Goal: Information Seeking & Learning: Learn about a topic

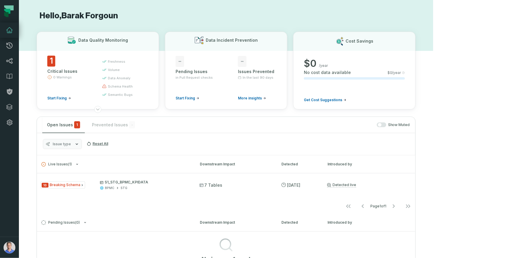
click at [14, 242] on button "Barak Forgoun (Nestle) [EMAIL_ADDRESS][DOMAIN_NAME]" at bounding box center [9, 247] width 19 height 21
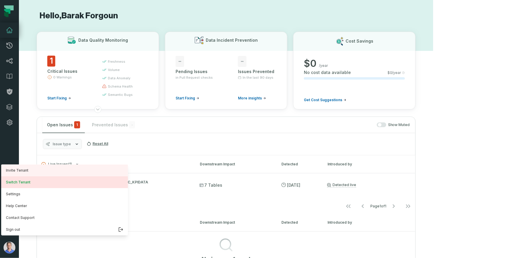
click at [43, 185] on button "Switch Tenant" at bounding box center [64, 182] width 127 height 12
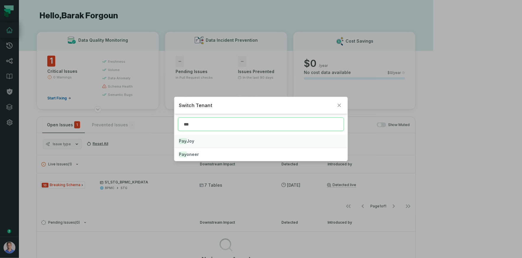
type input "***"
click at [210, 144] on button "Pay Joy" at bounding box center [261, 141] width 174 height 13
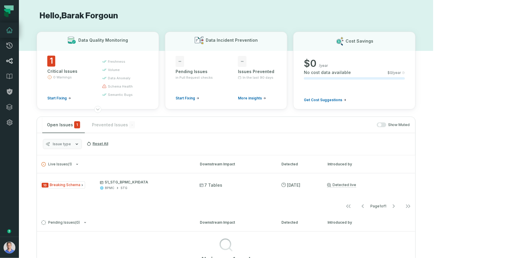
click at [11, 58] on icon at bounding box center [10, 60] width 6 height 5
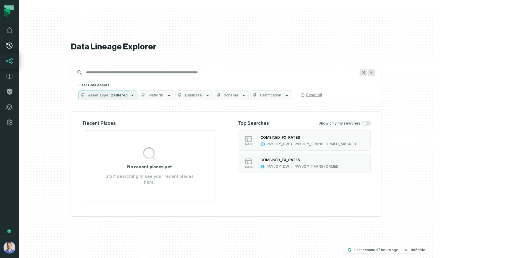
click at [13, 45] on icon at bounding box center [9, 45] width 7 height 7
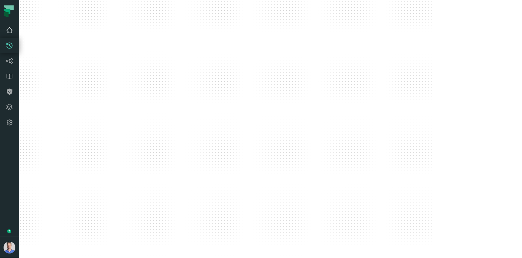
click at [13, 37] on link "Dashboard" at bounding box center [9, 29] width 19 height 15
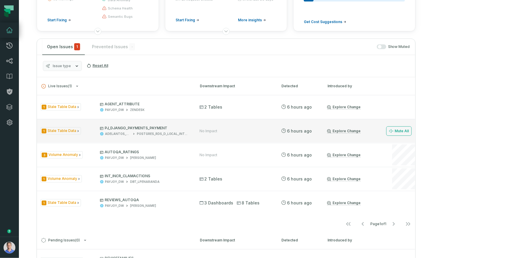
scroll to position [79, 0]
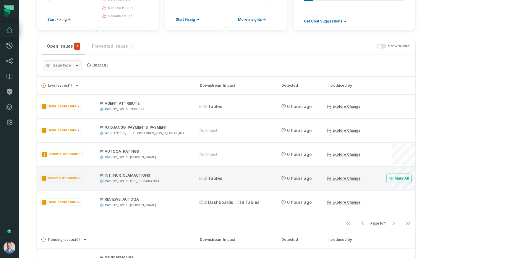
click at [405, 181] on div "1 Volume Anomaly INT_INCR_CLAMACTIONS PAYJOY_DW DBT_LPENARANDA 2 Tables [DATE] …" at bounding box center [226, 178] width 378 height 24
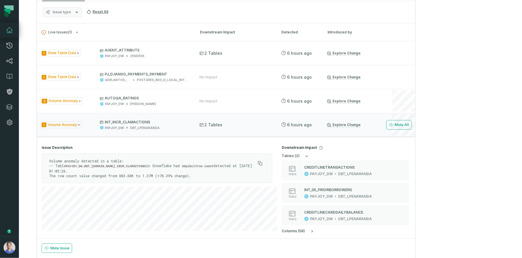
scroll to position [131, 0]
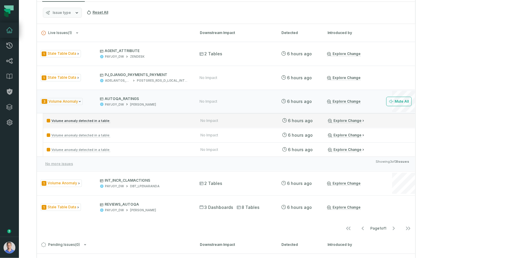
click at [165, 120] on p "Volume anomaly detected in a table:" at bounding box center [118, 120] width 143 height 7
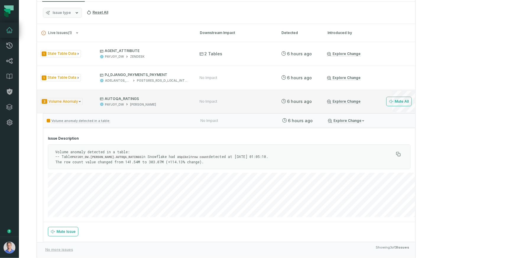
click at [404, 97] on div "3 Volume Anomaly AUTOQA_RATINGS PAYJOY_DW KLAUS No Impact [DATE] 7:12:56 AM Exp…" at bounding box center [226, 102] width 378 height 24
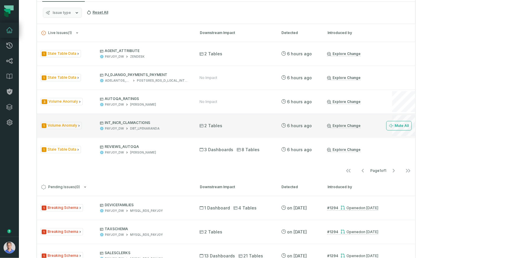
click at [380, 124] on div "Explore Change" at bounding box center [353, 125] width 53 height 5
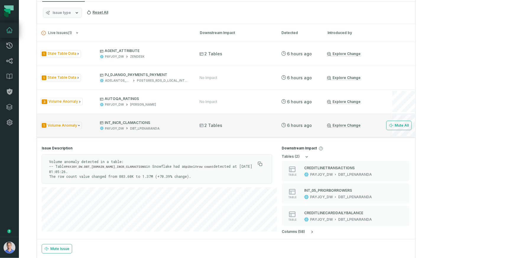
click at [380, 124] on div "Explore Change" at bounding box center [353, 125] width 53 height 5
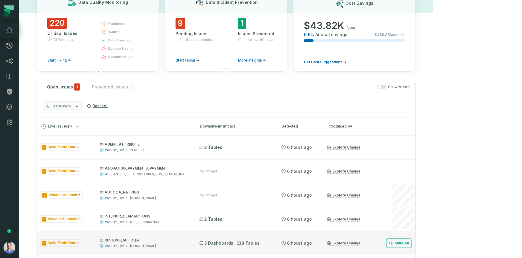
scroll to position [39, 0]
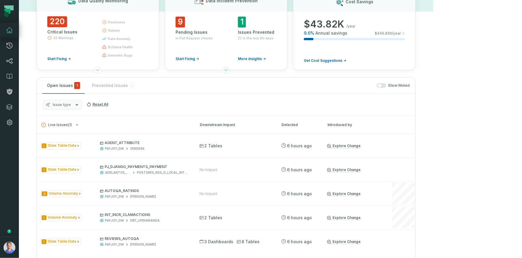
click at [229, 70] on icon at bounding box center [226, 70] width 5 height 5
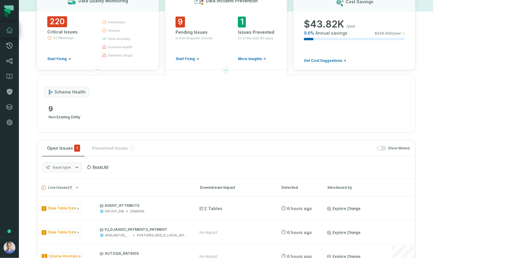
click at [229, 70] on icon at bounding box center [226, 70] width 5 height 5
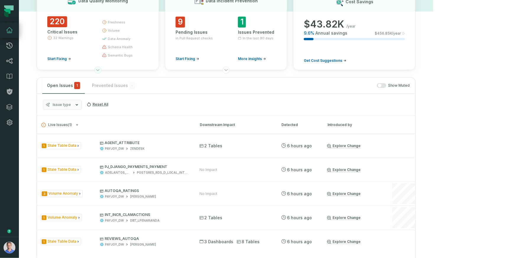
click at [100, 69] on icon at bounding box center [97, 70] width 5 height 5
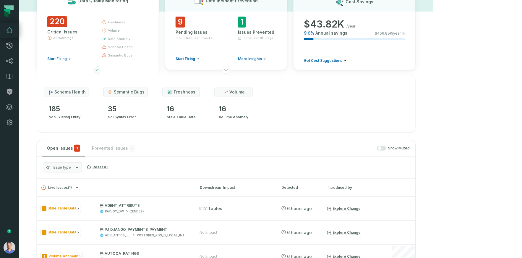
click at [100, 69] on icon at bounding box center [97, 70] width 5 height 5
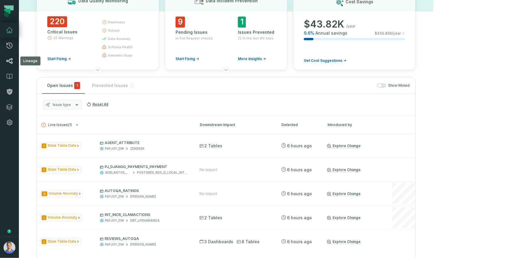
click at [13, 60] on icon at bounding box center [9, 60] width 7 height 7
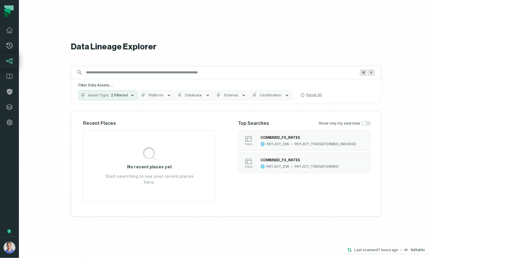
click at [163, 97] on span "Platform" at bounding box center [155, 95] width 15 height 5
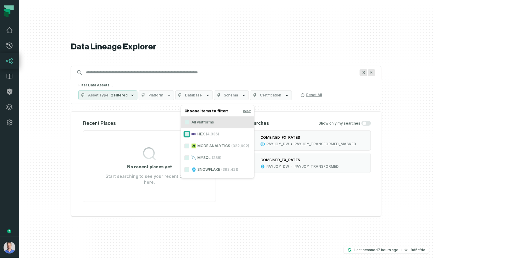
click at [187, 134] on button "HEX (4,336)" at bounding box center [186, 134] width 5 height 5
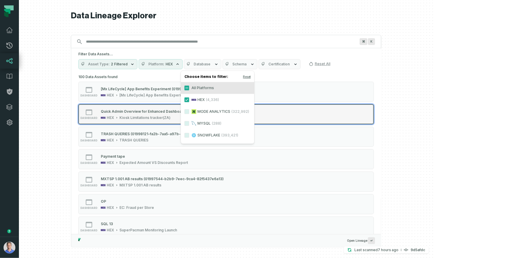
click at [145, 114] on div "Quick Admin Overview for Enhanced Dashboard HEX Kiosk Limitations tracker(ZA)" at bounding box center [142, 114] width 89 height 12
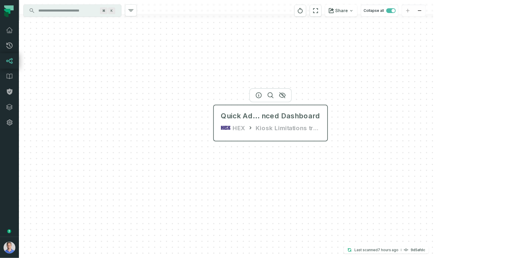
click at [252, 127] on icon at bounding box center [251, 128] width 6 height 6
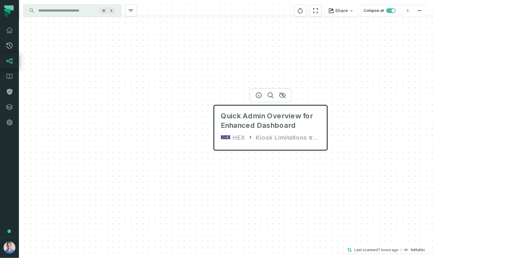
click at [55, 10] on input "Discovery Provider cmdk menu" at bounding box center [67, 10] width 64 height 9
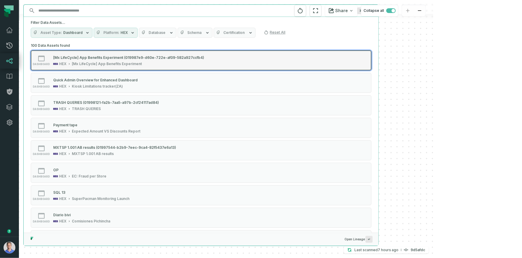
click at [124, 63] on div "[Mx LifeCycle] App Benefits Experiment" at bounding box center [107, 63] width 70 height 5
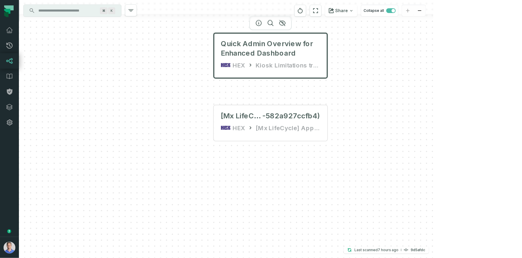
click at [68, 13] on input "Discovery Provider cmdk menu" at bounding box center [67, 10] width 64 height 9
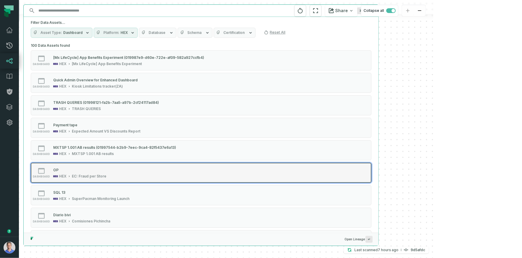
click at [93, 169] on div "OP" at bounding box center [79, 170] width 53 height 6
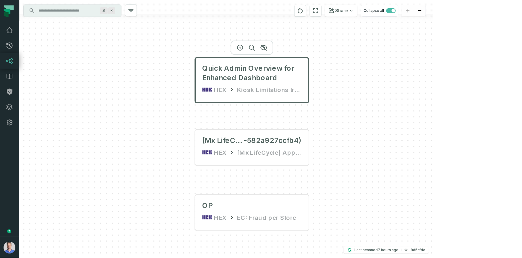
drag, startPoint x: 409, startPoint y: 70, endPoint x: 391, endPoint y: 160, distance: 91.5
click at [391, 160] on div "Quick Admin Overview for Enhanced Dashboard HEX Kiosk Limitations tracker(ZA) […" at bounding box center [226, 129] width 414 height 258
click at [35, 9] on input "Discovery Provider cmdk menu" at bounding box center [67, 10] width 64 height 9
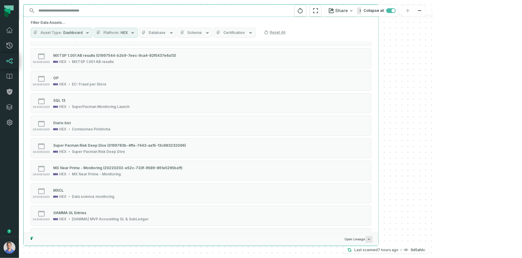
scroll to position [105, 0]
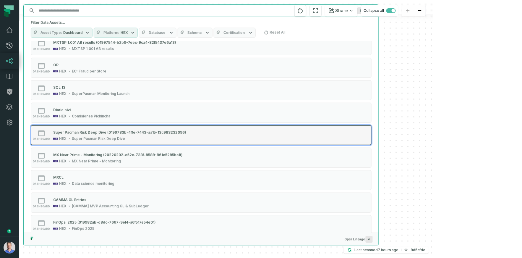
click at [80, 130] on div "Super Pacman Risk Deep Dive (0199783b-4ffe-7443-aa15-13c983232096)" at bounding box center [119, 132] width 133 height 4
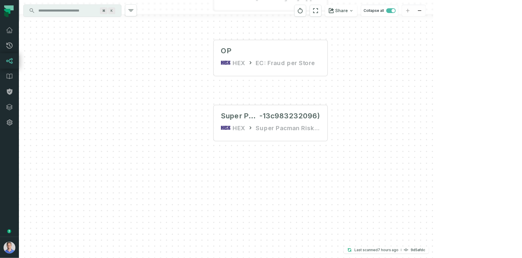
click at [57, 14] on input "Discovery Provider cmdk menu" at bounding box center [67, 10] width 64 height 9
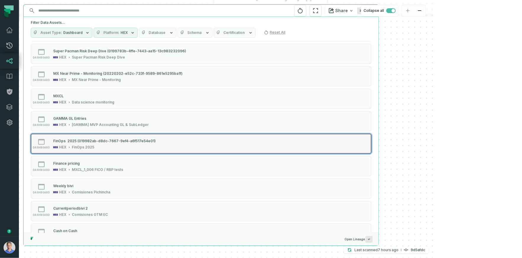
scroll to position [381, 0]
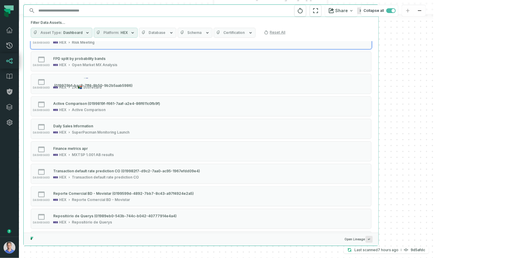
click at [117, 29] on button "Platform HEX" at bounding box center [116, 33] width 44 height 10
click at [98, 56] on button "HEX (378)" at bounding box center [97, 56] width 5 height 5
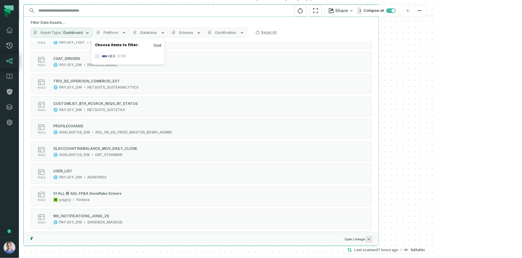
click at [88, 12] on input "Discovery Provider cmdk menu" at bounding box center [196, 10] width 322 height 9
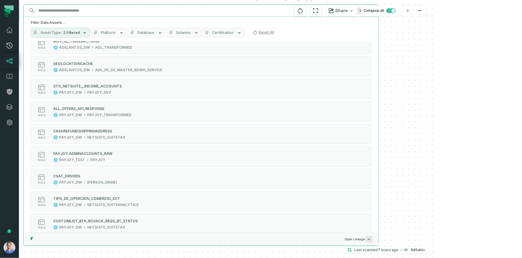
scroll to position [250, 0]
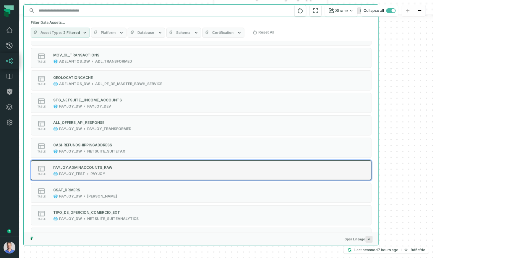
click at [117, 169] on div "table PAYJOY.ADMINACCOUNTS_RAW PAYJOY_TEST PAYJOY" at bounding box center [106, 170] width 148 height 12
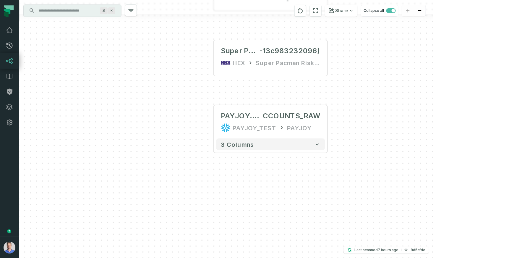
click at [77, 11] on input "Discovery Provider cmdk menu" at bounding box center [67, 10] width 64 height 9
drag, startPoint x: 414, startPoint y: 95, endPoint x: 417, endPoint y: 91, distance: 5.7
click at [414, 95] on div "Quick Admin Overview for Enhanced Dashboard HEX Kiosk Limitations tracker(ZA) […" at bounding box center [226, 129] width 414 height 258
click at [277, 56] on div "Super Pacman Risk Deep Dive (0199783b-4ffe-7443-aa15 -13c983232096) HEX Super P…" at bounding box center [270, 57] width 109 height 28
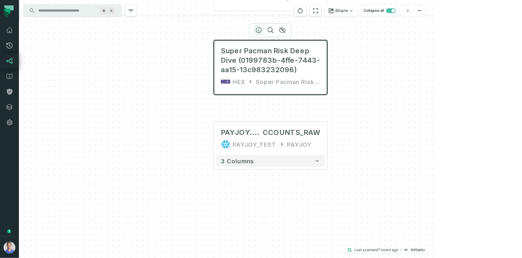
click at [260, 30] on icon "button" at bounding box center [258, 30] width 7 height 7
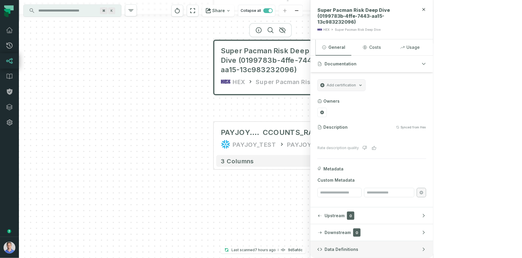
click at [358, 247] on span "Data Definitions" at bounding box center [342, 249] width 34 height 6
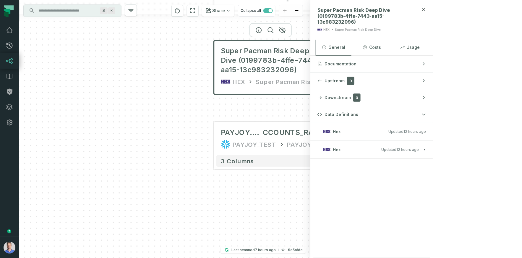
click at [426, 145] on button "Hex Updated [DATE] 1:05:40 AM" at bounding box center [372, 149] width 109 height 8
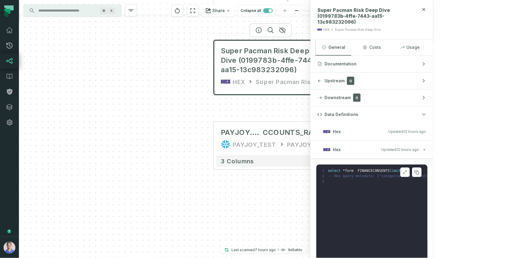
click at [407, 171] on icon at bounding box center [405, 172] width 4 height 5
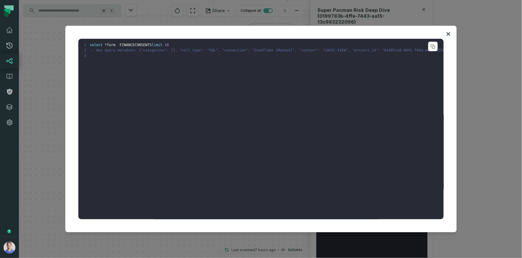
click at [144, 45] on span "form FINANCECONSENTS" at bounding box center [129, 45] width 45 height 4
drag, startPoint x: 144, startPoint y: 45, endPoint x: 149, endPoint y: 45, distance: 5.0
click at [144, 45] on span "form FINANCECONSENTS" at bounding box center [129, 45] width 45 height 4
copy span "FINANCECONSENTS"
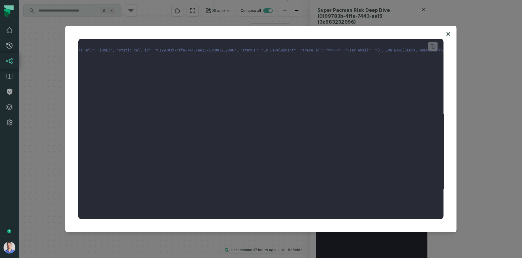
scroll to position [0, 685]
drag, startPoint x: 337, startPoint y: 51, endPoint x: 469, endPoint y: 53, distance: 132.2
click at [469, 53] on div "1 select * form FINANCECONSENTS limit 10 2 -- Hex query metadata: {"categories"…" at bounding box center [261, 129] width 522 height 258
click at [449, 34] on icon at bounding box center [449, 34] width 4 height 4
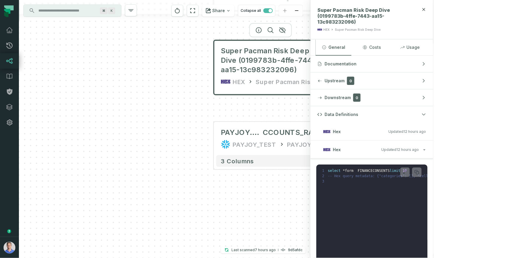
click at [82, 7] on input "Discovery Provider cmdk menu" at bounding box center [67, 10] width 64 height 9
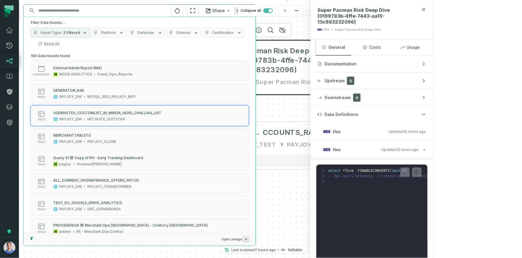
paste input "**********"
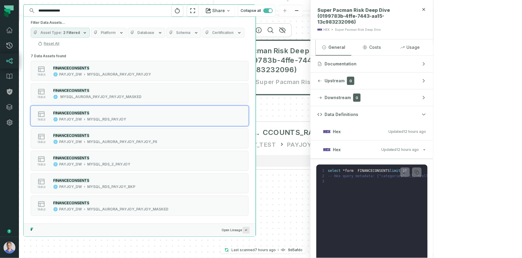
click at [310, 113] on div "Quick Admin Overview for Enha nced Dashboard HEX Kiosk Limitations tracker(ZA) …" at bounding box center [165, 129] width 292 height 258
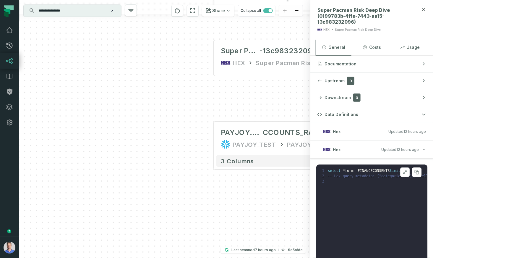
click at [428, 172] on pre "1 select * form FINANCECONSENTS limit 10 2 -- Hex query metadata: {"categories"…" at bounding box center [371, 223] width 111 height 118
click at [390, 170] on span "form FINANCECONSENTS" at bounding box center [367, 171] width 45 height 4
click at [85, 11] on input "**********" at bounding box center [72, 10] width 74 height 9
click at [310, 90] on div "Quick Admin Overview for Enha nced Dashboard HEX Kiosk Limitations tracker(ZA) …" at bounding box center [165, 129] width 292 height 258
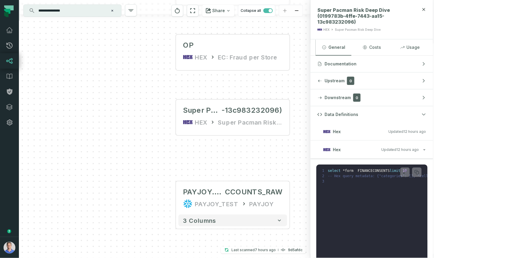
drag, startPoint x: 307, startPoint y: 87, endPoint x: 261, endPoint y: 163, distance: 89.3
click at [261, 163] on div "Quick Admin Overview for Enha nced Dashboard HEX Kiosk Limitations tracker(ZA) …" at bounding box center [165, 129] width 292 height 258
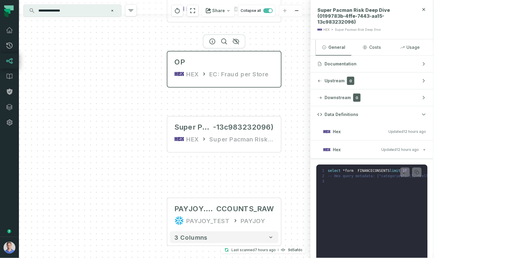
click at [217, 70] on div "EC: Fraud per Store" at bounding box center [239, 73] width 59 height 9
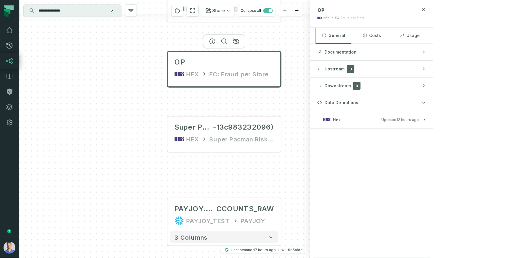
click at [426, 117] on button "Hex Updated [DATE] 1:05:40 AM" at bounding box center [372, 120] width 109 height 8
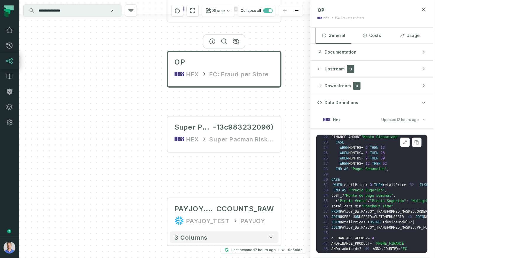
scroll to position [176, 0]
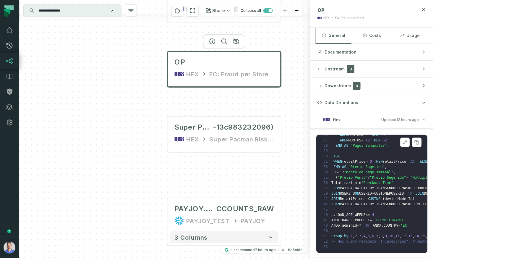
click at [415, 186] on span "PAYJOY_TRANSFORMED_MASKED" at bounding box center [388, 188] width 54 height 4
copy span "PAYJOY_TRANSFORMED_MASKED"
click at [63, 9] on input "**********" at bounding box center [72, 10] width 74 height 9
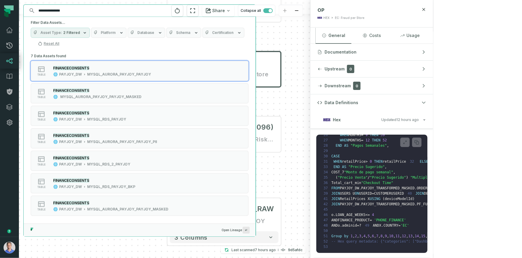
paste input "**********"
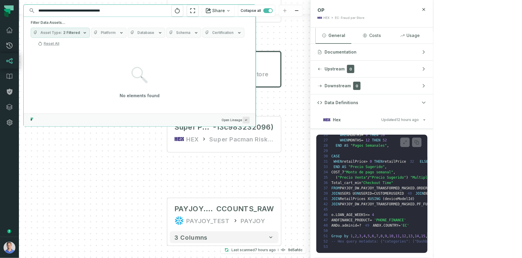
paste input "text"
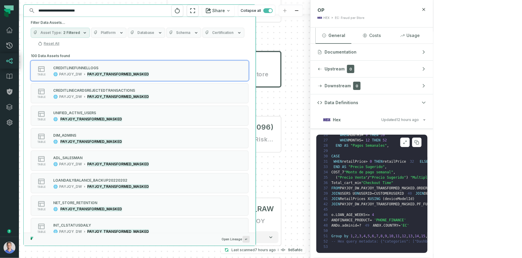
type input "**********"
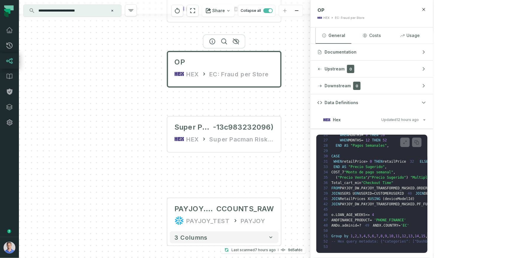
click at [101, 13] on input "**********" at bounding box center [72, 10] width 74 height 9
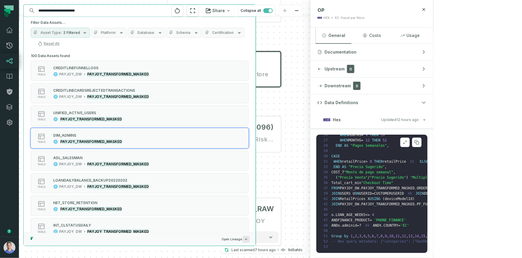
click at [415, 202] on span "PAYJOY_TRANSFORMED_MASKED" at bounding box center [388, 204] width 54 height 4
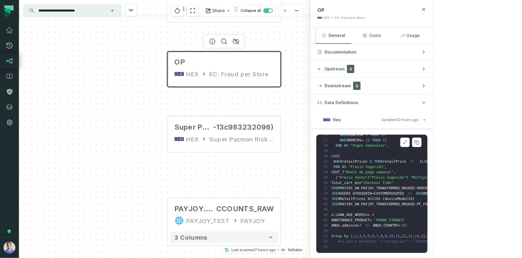
click at [407, 143] on icon at bounding box center [405, 142] width 4 height 5
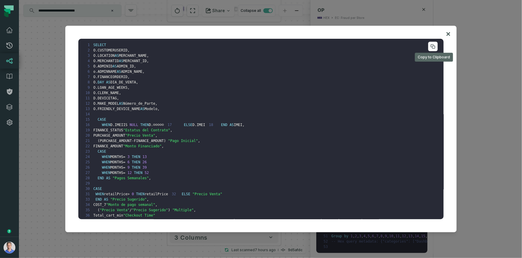
click at [433, 46] on icon at bounding box center [433, 46] width 5 height 5
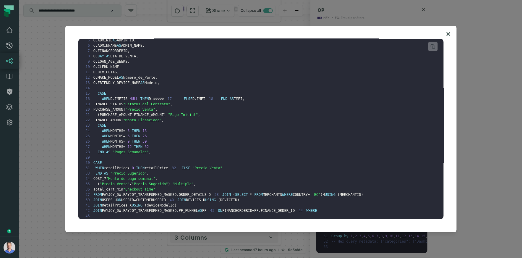
scroll to position [0, 0]
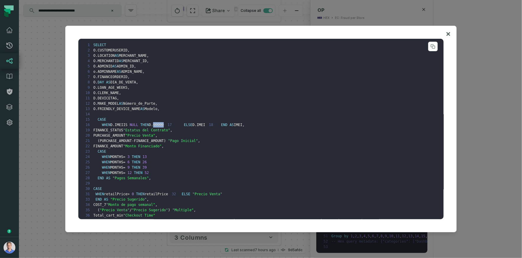
drag, startPoint x: 160, startPoint y: 124, endPoint x: 187, endPoint y: 127, distance: 27.4
click at [187, 127] on pre "1 SELECT 2 O . CUSTOMERUSERID , 3 O . LOCATION AS MERCHANT_NAME , 4 O . MERCHAN…" at bounding box center [261, 129] width 366 height 180
click at [158, 138] on pre "1 SELECT 2 O . CUSTOMERUSERID , 3 O . LOCATION AS MERCHANT_NAME , 4 O . MERCHAN…" at bounding box center [261, 129] width 366 height 180
drag, startPoint x: 159, startPoint y: 126, endPoint x: 178, endPoint y: 124, distance: 19.1
click at [178, 124] on pre "1 SELECT 2 O . CUSTOMERUSERID , 3 O . LOCATION AS MERCHANT_NAME , 4 O . MERCHAN…" at bounding box center [261, 129] width 366 height 180
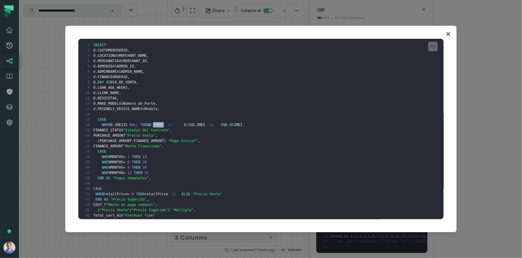
click at [449, 33] on icon at bounding box center [449, 34] width 4 height 4
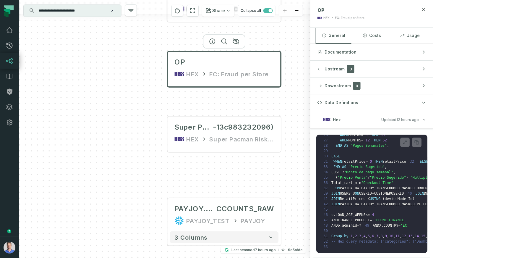
click at [97, 9] on input "**********" at bounding box center [72, 10] width 74 height 9
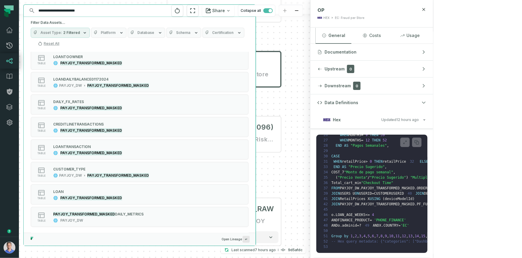
scroll to position [2079, 0]
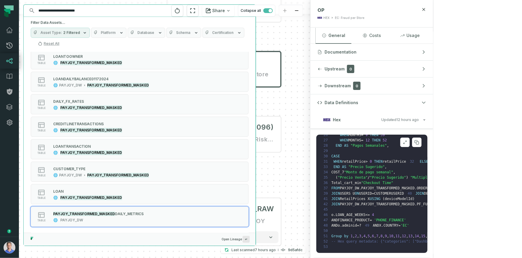
click at [410, 140] on button at bounding box center [404, 141] width 9 height 9
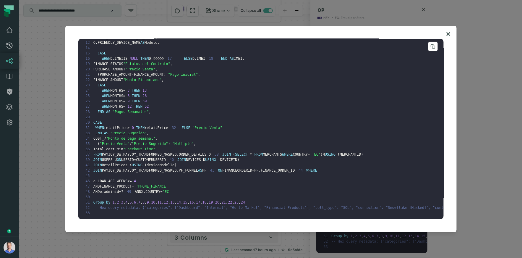
scroll to position [0, 0]
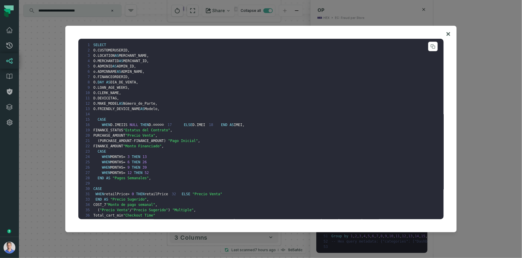
click at [147, 159] on span "13" at bounding box center [145, 157] width 4 height 4
drag, startPoint x: 154, startPoint y: 183, endPoint x: 103, endPoint y: 186, distance: 51.2
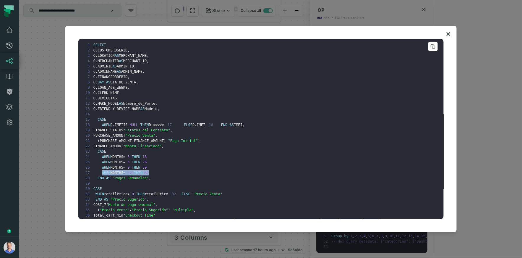
click at [103, 186] on pre "1 SELECT 2 O . CUSTOMERUSERID , 3 O . LOCATION AS MERCHANT_NAME , 4 O . MERCHAN…" at bounding box center [261, 129] width 366 height 180
click at [115, 169] on pre "1 SELECT 2 O . CUSTOMERUSERID , 3 O . LOCATION AS MERCHANT_NAME , 4 O . MERCHAN…" at bounding box center [261, 129] width 366 height 180
click at [119, 180] on span ""Pagos Semanales"" at bounding box center [131, 178] width 36 height 4
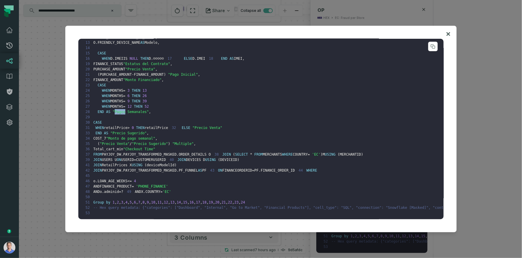
scroll to position [114, 0]
click at [214, 200] on span "," at bounding box center [214, 202] width 2 height 4
click at [210, 181] on pre "1 SELECT 2 O . CUSTOMERUSERID , 3 O . LOCATION AS MERCHANT_NAME , 4 O . MERCHAN…" at bounding box center [261, 129] width 366 height 180
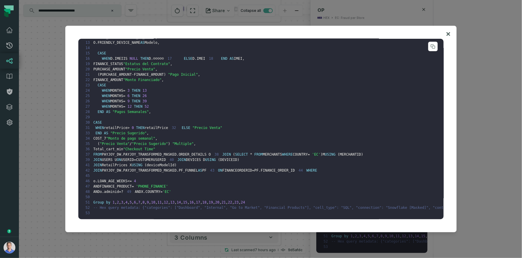
click at [244, 200] on span "24" at bounding box center [243, 202] width 4 height 4
click at [243, 200] on span "24" at bounding box center [243, 202] width 4 height 4
click at [214, 182] on pre "1 SELECT 2 O . CUSTOMERUSERID , 3 O . LOCATION AS MERCHANT_NAME , 4 O . MERCHAN…" at bounding box center [261, 129] width 366 height 180
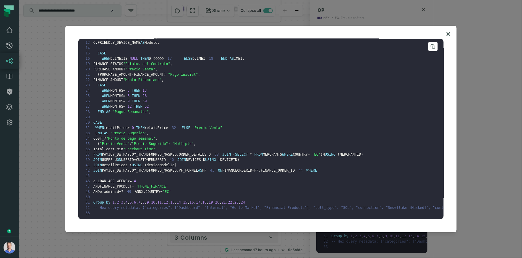
drag, startPoint x: 95, startPoint y: 128, endPoint x: 242, endPoint y: 150, distance: 148.4
click at [242, 150] on pre "1 SELECT 2 O . CUSTOMERUSERID , 3 O . LOCATION AS MERCHANT_NAME , 4 O . MERCHAN…" at bounding box center [261, 129] width 366 height 180
click at [126, 125] on pre "1 SELECT 2 O . CUSTOMERUSERID , 3 O . LOCATION AS MERCHANT_NAME , 4 O . MERCHAN…" at bounding box center [261, 129] width 366 height 180
drag, startPoint x: 216, startPoint y: 176, endPoint x: 107, endPoint y: 132, distance: 117.2
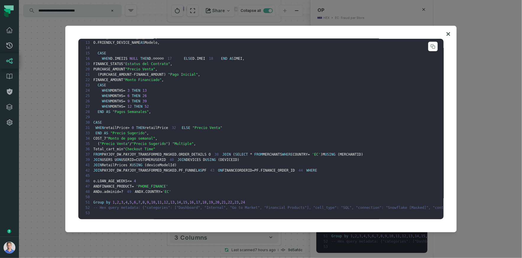
click at [102, 128] on pre "1 SELECT 2 O . CUSTOMERUSERID , 3 O . LOCATION AS MERCHANT_NAME , 4 O . MERCHAN…" at bounding box center [261, 129] width 366 height 180
click at [153, 167] on pre "1 SELECT 2 O . CUSTOMERUSERID , 3 O . LOCATION AS MERCHANT_NAME , 4 O . MERCHAN…" at bounding box center [261, 129] width 366 height 180
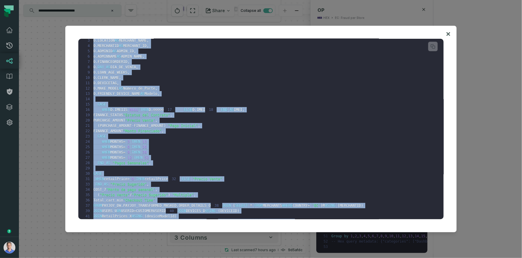
scroll to position [0, 0]
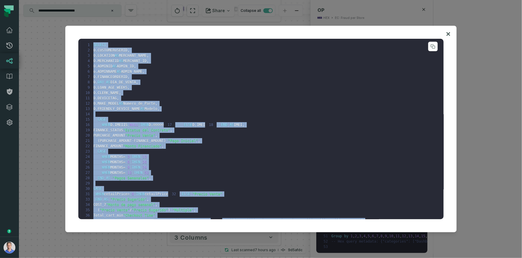
drag, startPoint x: 177, startPoint y: 181, endPoint x: 94, endPoint y: 45, distance: 159.5
click at [94, 45] on pre "1 SELECT 2 O . CUSTOMERUSERID , 3 O . LOCATION AS MERCHANT_NAME , 4 O . MERCHAN…" at bounding box center [261, 129] width 366 height 180
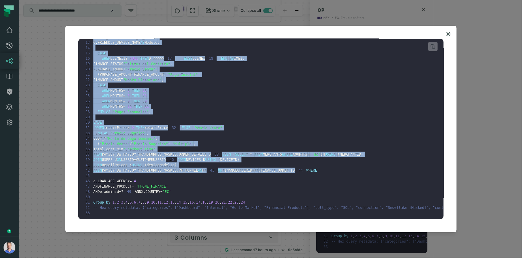
click at [450, 35] on icon at bounding box center [449, 34] width 4 height 4
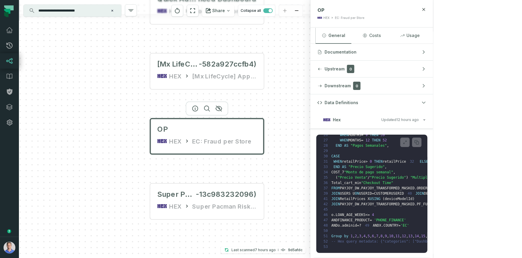
drag, startPoint x: 309, startPoint y: 150, endPoint x: 308, endPoint y: 194, distance: 44.1
click at [308, 194] on div "Quick Admin Overview for Enha nced Dashboard HEX Kiosk Limitations tracker(ZA) …" at bounding box center [165, 129] width 292 height 258
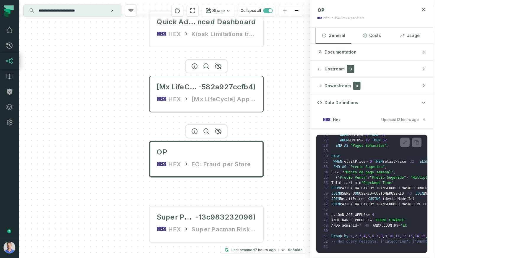
click at [206, 102] on div "[Mx LifeCycle] App Benefits Experiment" at bounding box center [224, 98] width 65 height 9
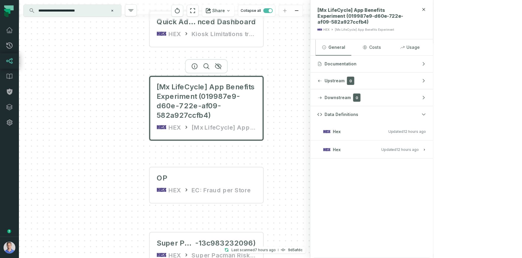
click at [419, 149] on relative-time "[DATE] 1:05:40 AM" at bounding box center [408, 149] width 22 height 4
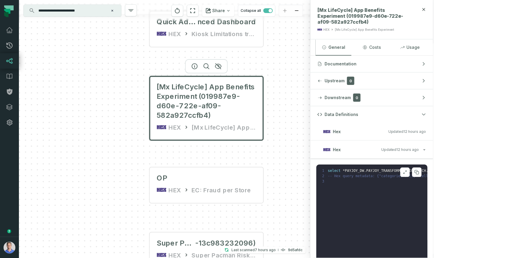
click at [407, 172] on icon at bounding box center [405, 172] width 4 height 5
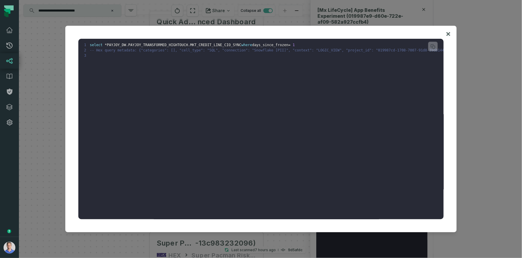
click at [449, 34] on icon at bounding box center [449, 34] width 4 height 4
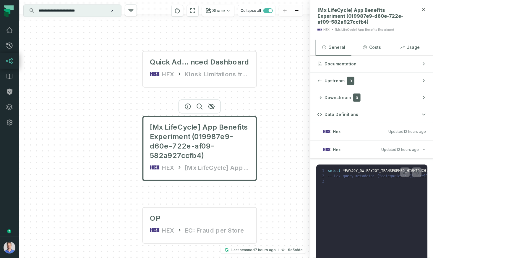
drag, startPoint x: 312, startPoint y: 83, endPoint x: 294, endPoint y: 136, distance: 56.3
click at [308, 135] on div "Quick Admin Overview for Enha nced Dashboard HEX Kiosk Limitations tracker(ZA) …" at bounding box center [165, 129] width 292 height 258
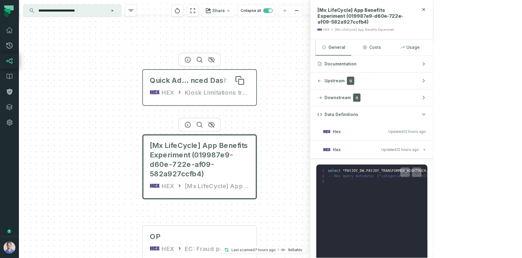
click at [205, 82] on span "nced Dashboard" at bounding box center [220, 80] width 59 height 9
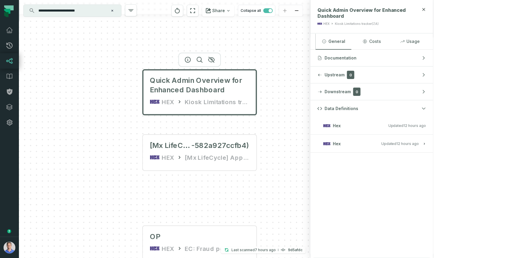
click at [419, 145] on relative-time "[DATE] 1:05:40 AM" at bounding box center [408, 143] width 22 height 4
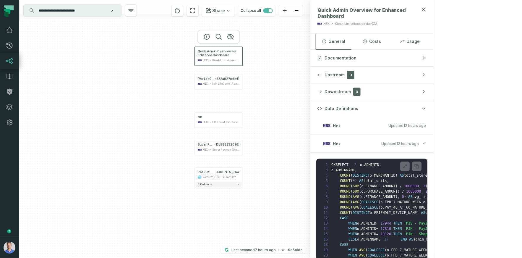
drag, startPoint x: 263, startPoint y: 210, endPoint x: 248, endPoint y: 148, distance: 63.7
click at [248, 148] on div "Quick Admin Overview for Enhanced Dashboard HEX Kiosk Limitations tracker(ZA) […" at bounding box center [165, 129] width 292 height 258
click at [410, 168] on button at bounding box center [404, 165] width 9 height 9
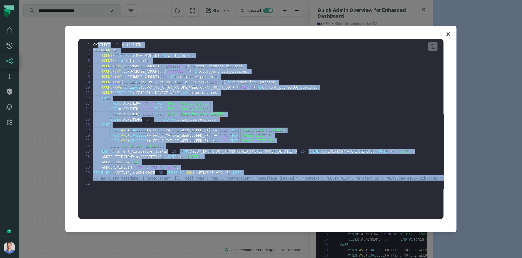
scroll to position [2, 0]
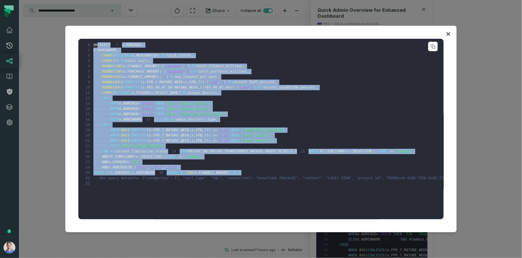
drag, startPoint x: 98, startPoint y: 44, endPoint x: 194, endPoint y: 195, distance: 178.6
click at [194, 195] on pre "1 OKSELECT 2 o . ADMINID , 3 o . ADMINNAME , 4 COUNT ( DISTINCT o . MERCHANTID …" at bounding box center [261, 129] width 366 height 180
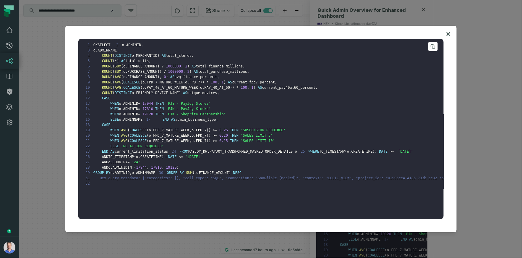
click at [98, 52] on span "." at bounding box center [96, 50] width 2 height 4
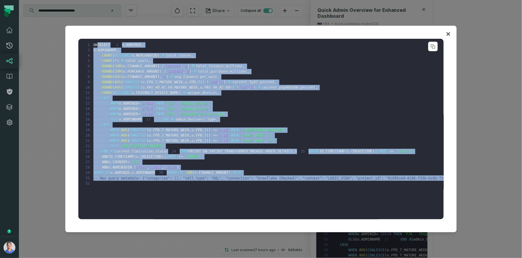
scroll to position [2, 0]
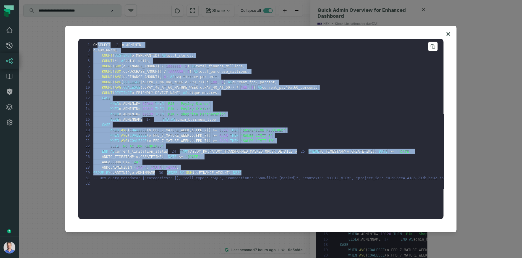
drag, startPoint x: 98, startPoint y: 46, endPoint x: 192, endPoint y: 200, distance: 180.4
click at [192, 200] on pre "1 OKSELECT 2 o . ADMINID , 3 o . ADMINNAME , 4 COUNT ( DISTINCT o . MERCHANTID …" at bounding box center [261, 129] width 366 height 180
click at [448, 36] on icon at bounding box center [448, 33] width 4 height 7
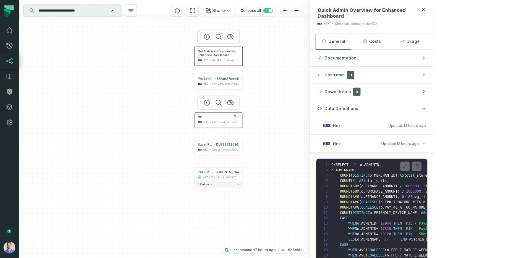
click at [216, 119] on div "OP" at bounding box center [219, 117] width 42 height 4
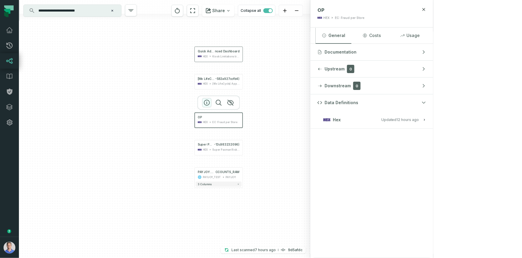
click at [207, 102] on icon "button" at bounding box center [206, 102] width 5 height 5
click at [419, 119] on span "Updated [DATE] 1:05:40 AM" at bounding box center [400, 119] width 38 height 4
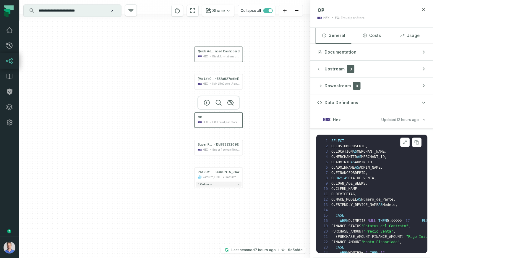
click at [410, 144] on button at bounding box center [404, 141] width 9 height 9
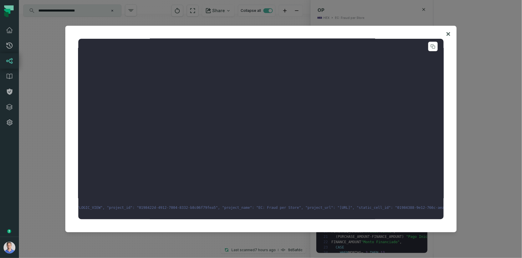
scroll to position [114, 0]
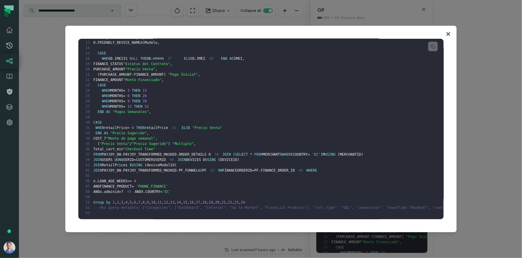
click at [451, 31] on icon at bounding box center [448, 33] width 4 height 7
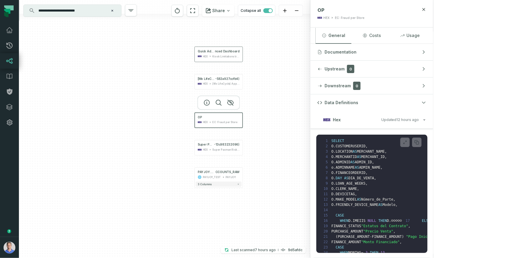
click at [85, 11] on input "**********" at bounding box center [72, 10] width 74 height 9
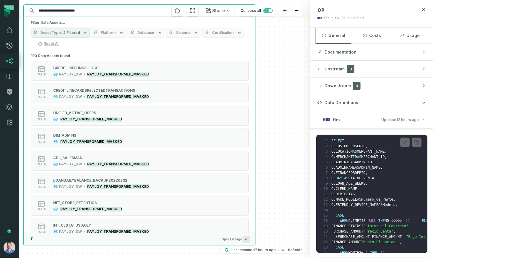
click at [85, 12] on input "**********" at bounding box center [139, 10] width 208 height 9
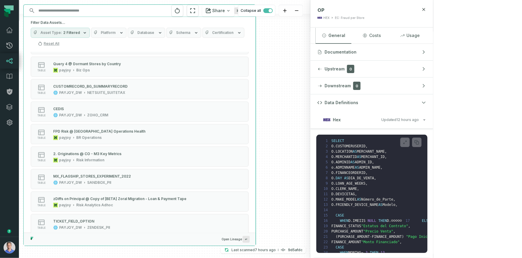
click at [101, 35] on span "Platform" at bounding box center [108, 32] width 15 height 5
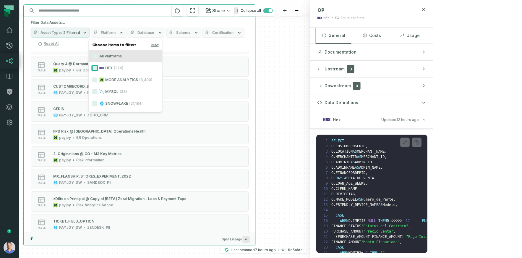
click at [95, 70] on button "HEX (378)" at bounding box center [94, 68] width 5 height 5
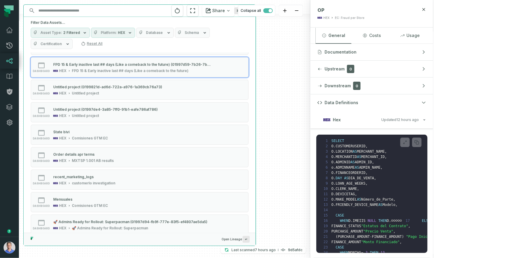
click at [166, 32] on icon "button" at bounding box center [168, 32] width 5 height 5
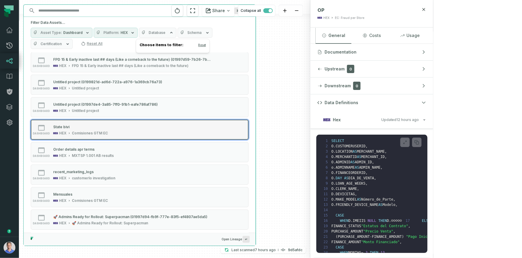
scroll to position [2079, 0]
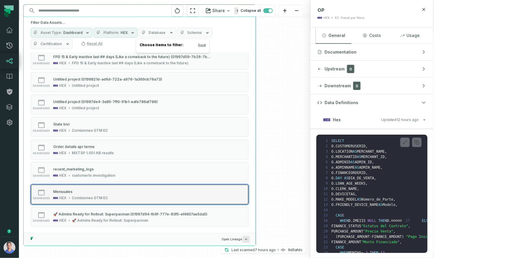
click at [112, 196] on div "dashboard Mensuales HEX Comisiones GTM EC" at bounding box center [106, 195] width 148 height 12
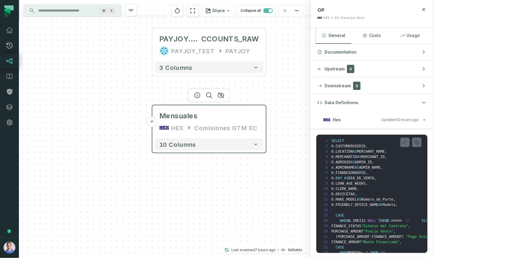
click at [203, 121] on div "Mensuales HEX Comisiones GTM EC" at bounding box center [209, 122] width 109 height 28
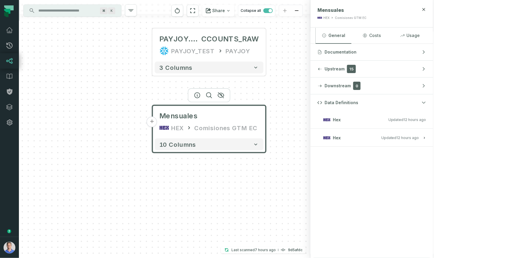
click at [426, 140] on button "Hex Updated [DATE] 1:05:40 AM" at bounding box center [372, 138] width 109 height 8
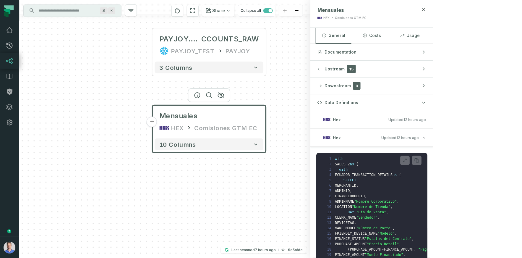
click at [151, 119] on button "+" at bounding box center [152, 121] width 11 height 11
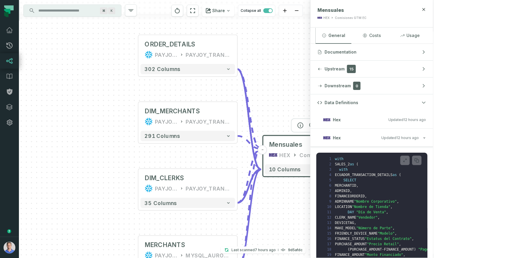
drag, startPoint x: 305, startPoint y: 74, endPoint x: 239, endPoint y: 99, distance: 69.9
click at [239, 99] on div "+ ORDER_DETAILS PAYJOY_DW PAYJOY_TRANSFORMED_MASKED + 302 columns + DIM_MERCHAN…" at bounding box center [165, 129] width 292 height 258
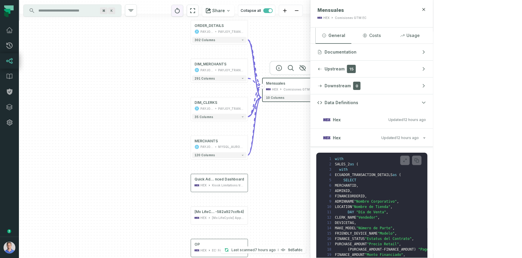
drag, startPoint x: 242, startPoint y: 78, endPoint x: 270, endPoint y: 11, distance: 72.5
click at [269, 10] on div "+ ORDER_DETAILS PAYJOY_DW PAYJOY_TRANSFORMED_MASKED + 302 columns + DIM_MERCHAN…" at bounding box center [165, 129] width 292 height 258
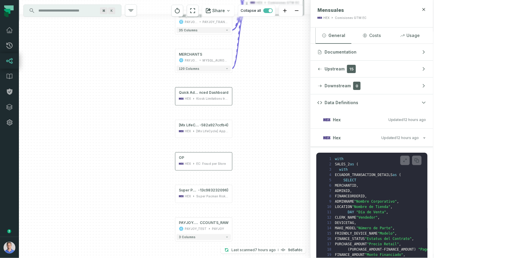
drag, startPoint x: 275, startPoint y: 131, endPoint x: 268, endPoint y: 57, distance: 74.2
click at [268, 57] on div "+ ORDER_DETAILS PAYJOY_DW PAYJOY_TRANSFORMED_MASKED + 302 columns + DIM_MERCHAN…" at bounding box center [165, 129] width 292 height 258
click at [198, 132] on div "[Mx LifeCycle] App Benefits Experiment" at bounding box center [212, 131] width 32 height 5
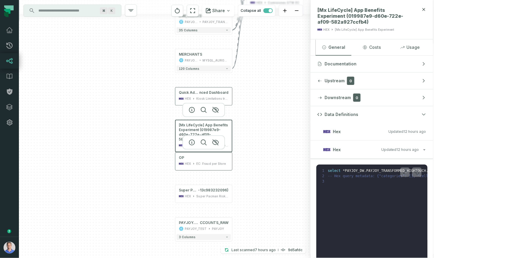
click at [205, 162] on div "EC: Fraud per Store" at bounding box center [211, 163] width 30 height 5
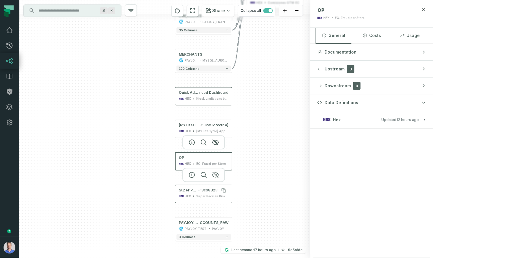
click at [203, 190] on span "-13c983232096)" at bounding box center [213, 190] width 30 height 5
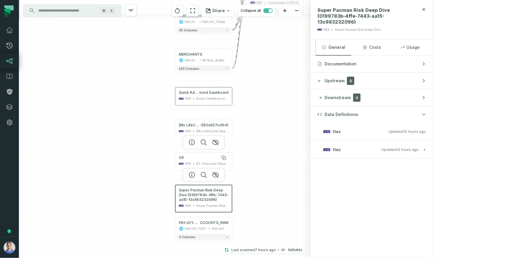
click at [202, 156] on div "OP" at bounding box center [204, 157] width 50 height 5
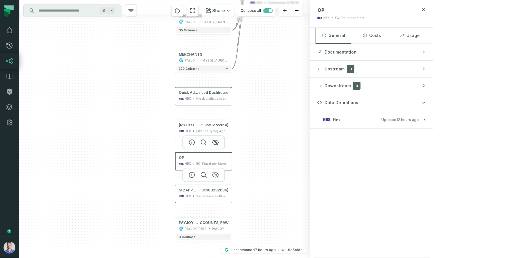
click at [195, 193] on div "Super Pacman Risk Deep Dive (0199783b-4ffe-7443-aa15 -13c983232096) HEX Super P…" at bounding box center [203, 193] width 54 height 14
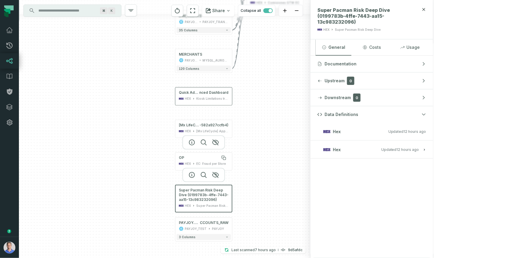
click at [213, 159] on div "OP" at bounding box center [204, 157] width 50 height 5
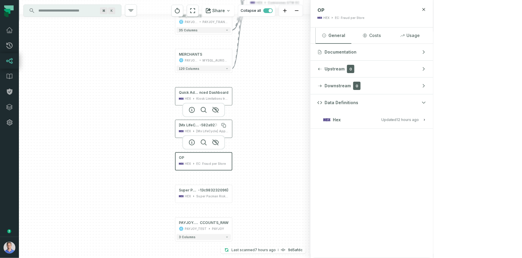
click at [192, 126] on span "[Mx LifeCycle] App Benefits Experiment (019987e9-d60e-722e-af09" at bounding box center [189, 125] width 21 height 5
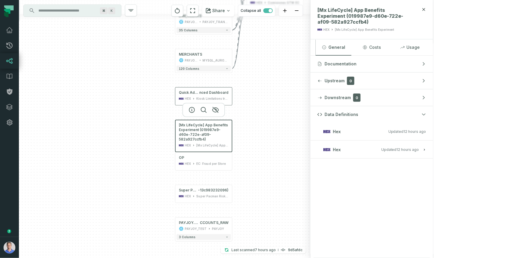
click at [426, 145] on button "Hex Updated [DATE] 1:05:40 AM" at bounding box center [372, 149] width 109 height 8
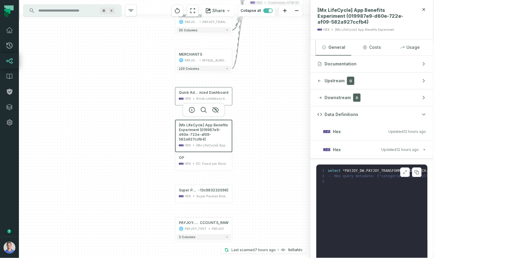
click at [407, 171] on icon at bounding box center [405, 172] width 4 height 5
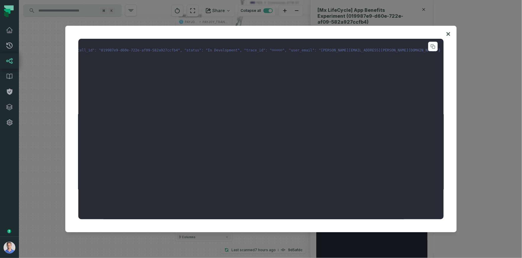
scroll to position [0, 694]
drag, startPoint x: 338, startPoint y: 49, endPoint x: 352, endPoint y: 48, distance: 14.2
click at [349, 55] on pre "1 select * PAYJOY_DW . PAYJOY_TRANSFORMED_HIGHTOUCH . MKT_CREDIT_LINE_CIO_SYNC …" at bounding box center [261, 129] width 366 height 180
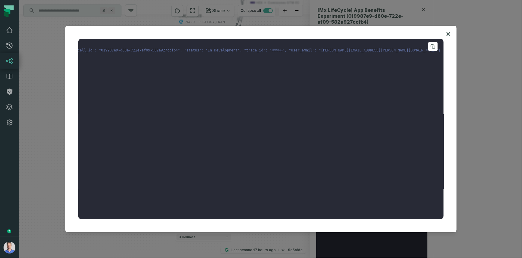
drag, startPoint x: 341, startPoint y: 51, endPoint x: 350, endPoint y: 50, distance: 9.5
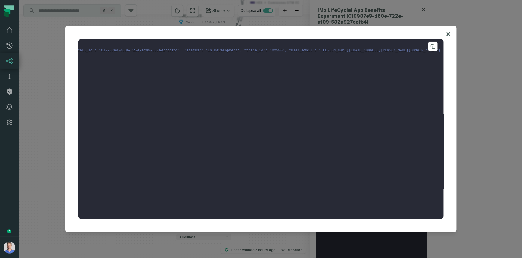
click at [321, 82] on pre "1 select * PAYJOY_DW . PAYJOY_TRANSFORMED_HIGHTOUCH . MKT_CREDIT_LINE_CIO_SYNC …" at bounding box center [261, 129] width 366 height 180
drag, startPoint x: 351, startPoint y: 50, endPoint x: 340, endPoint y: 51, distance: 11.2
click at [324, 69] on pre "1 select * PAYJOY_DW . PAYJOY_TRANSFORMED_HIGHTOUCH . MKT_CREDIT_LINE_CIO_SYNC …" at bounding box center [261, 129] width 366 height 180
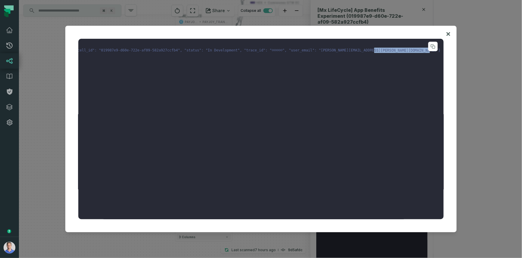
drag, startPoint x: 253, startPoint y: 49, endPoint x: 308, endPoint y: 49, distance: 54.7
click at [289, 63] on pre "1 select * PAYJOY_DW . PAYJOY_TRANSFORMED_HIGHTOUCH . MKT_CREDIT_LINE_CIO_SYNC …" at bounding box center [261, 129] width 366 height 180
click at [450, 36] on icon at bounding box center [448, 33] width 4 height 7
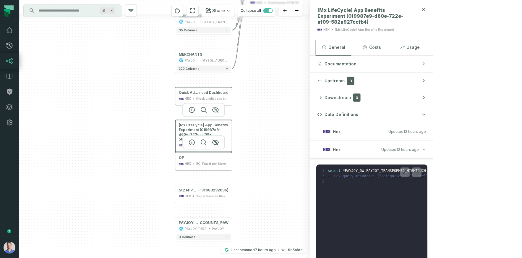
click at [198, 161] on div "OP HEX EC: Fraud per Store" at bounding box center [203, 160] width 54 height 14
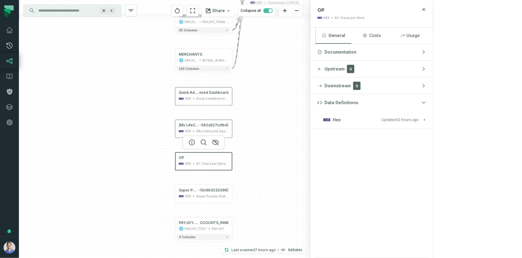
click at [192, 145] on div at bounding box center [203, 142] width 43 height 14
click at [433, 127] on h3 "Hex Updated [DATE] 1:05:40 AM" at bounding box center [371, 120] width 123 height 18
click at [426, 116] on button "Hex Updated [DATE] 1:05:40 AM" at bounding box center [372, 120] width 109 height 8
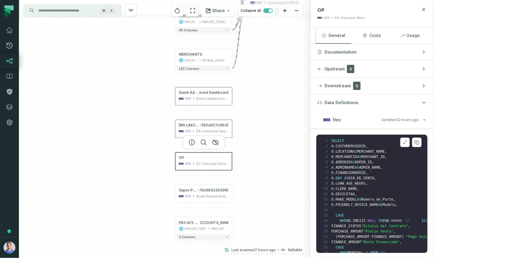
click at [410, 144] on button at bounding box center [404, 141] width 9 height 9
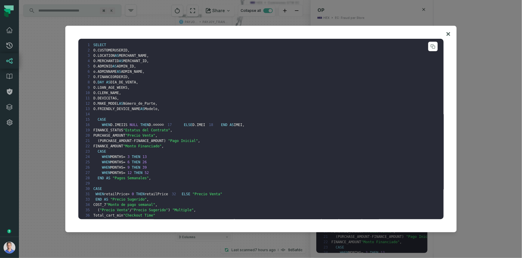
scroll to position [114, 0]
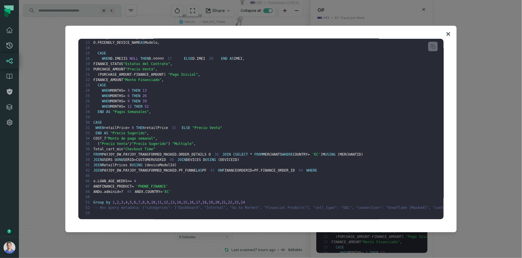
click at [450, 34] on icon at bounding box center [448, 33] width 4 height 7
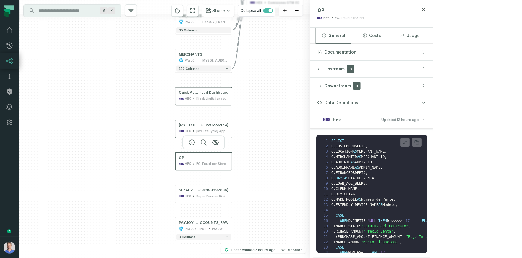
click at [183, 162] on icon at bounding box center [181, 163] width 5 height 5
click at [183, 195] on icon at bounding box center [181, 196] width 5 height 2
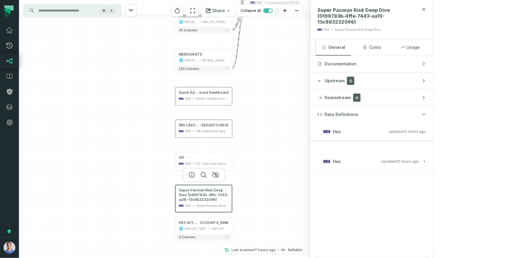
click at [426, 163] on button "Hex Updated [DATE] 1:05:40 AM" at bounding box center [372, 161] width 109 height 8
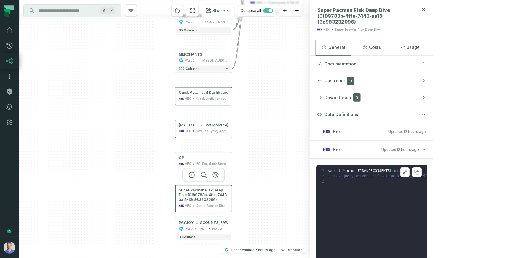
click at [410, 171] on button at bounding box center [404, 171] width 9 height 9
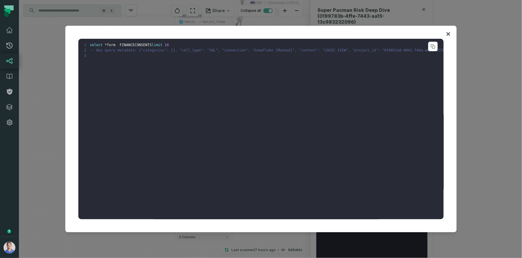
click at [111, 47] on pre "1 select * form FINANCECONSENTS limit 10 2 -- Hex query metadata: {"categories"…" at bounding box center [261, 129] width 366 height 180
click at [111, 48] on pre "1 select * form FINANCECONSENTS limit 10 2 -- Hex query metadata: {"categories"…" at bounding box center [261, 129] width 366 height 180
drag, startPoint x: 448, startPoint y: 34, endPoint x: 440, endPoint y: 36, distance: 9.0
click at [448, 34] on icon at bounding box center [449, 34] width 4 height 4
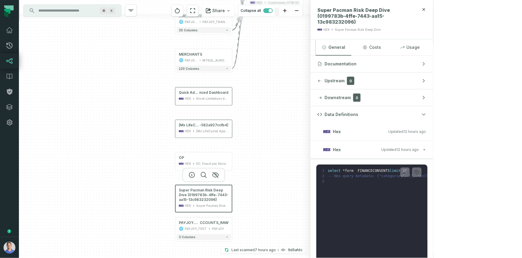
click at [286, 148] on div "+ ORDER_DETAILS PAYJOY_DW PAYJOY_TRANSFORMED_MASKED + 302 columns + DIM_MERCHAN…" at bounding box center [165, 129] width 292 height 258
click at [200, 199] on div "Super Pacman Risk Deep Dive (0199783b-4ffe-7443-aa15 -13c983232096) HEX Super P…" at bounding box center [203, 193] width 54 height 14
click at [197, 159] on div "OP" at bounding box center [204, 157] width 50 height 5
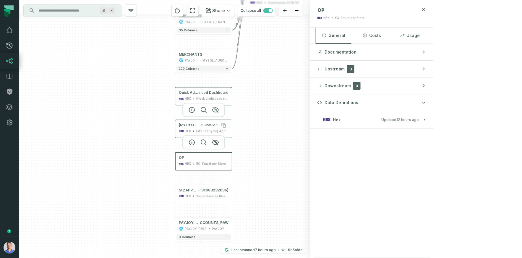
click at [194, 123] on span "[Mx LifeCycle] App Benefits Experiment (019987e9-d60e-722e-af09" at bounding box center [189, 125] width 21 height 5
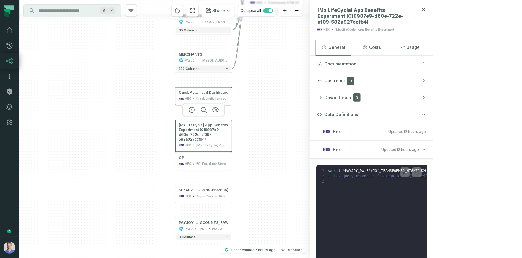
click at [75, 12] on input "Discovery Provider cmdk menu" at bounding box center [67, 10] width 64 height 9
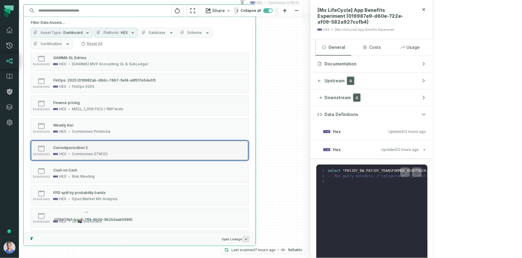
scroll to position [263, 0]
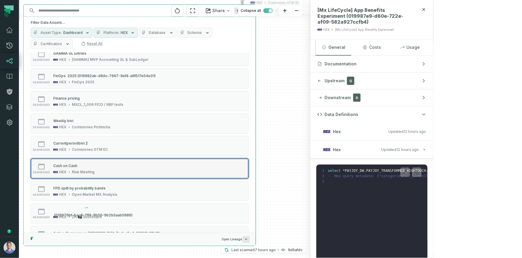
click at [101, 168] on div "dashboard Cash on Cash HEX Risk Meeting" at bounding box center [106, 169] width 148 height 12
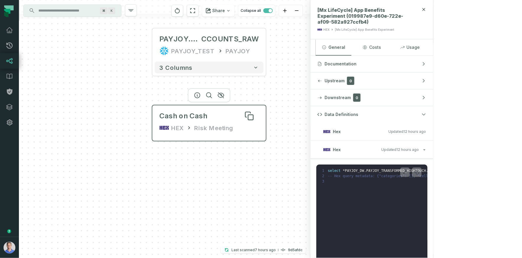
click at [196, 119] on div "Cash on Cash" at bounding box center [184, 115] width 48 height 9
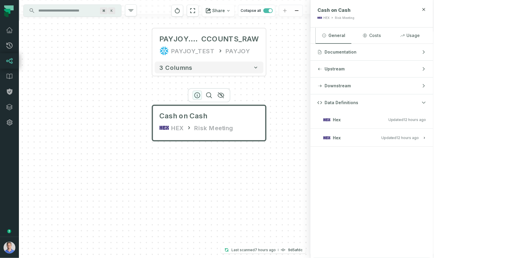
click at [196, 93] on icon "button" at bounding box center [197, 95] width 5 height 5
click at [419, 136] on relative-time "[DATE] 1:05:40 AM" at bounding box center [408, 137] width 22 height 4
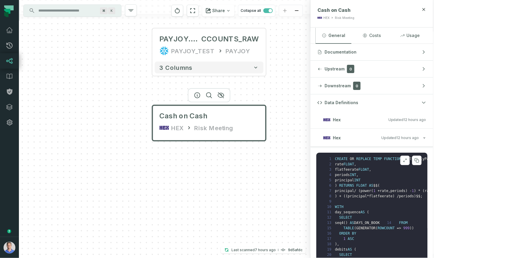
click at [410, 158] on button at bounding box center [404, 160] width 9 height 9
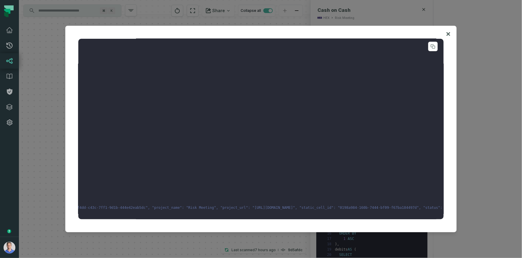
scroll to position [805, 0]
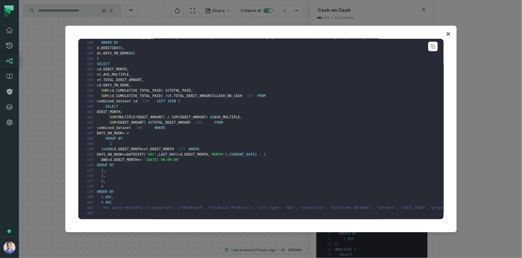
drag, startPoint x: 193, startPoint y: 202, endPoint x: 218, endPoint y: 202, distance: 25.4
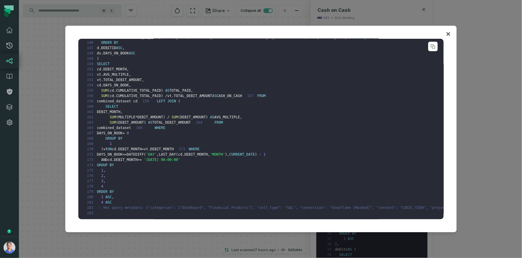
drag, startPoint x: 209, startPoint y: 202, endPoint x: 247, endPoint y: 202, distance: 37.5
click at [448, 32] on icon at bounding box center [448, 33] width 4 height 7
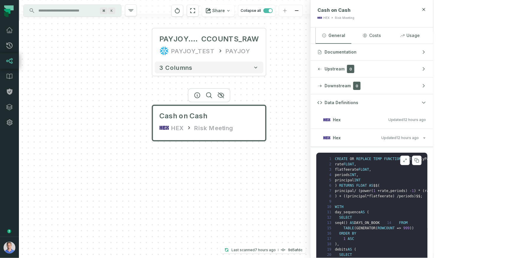
click at [407, 158] on icon at bounding box center [405, 160] width 4 height 5
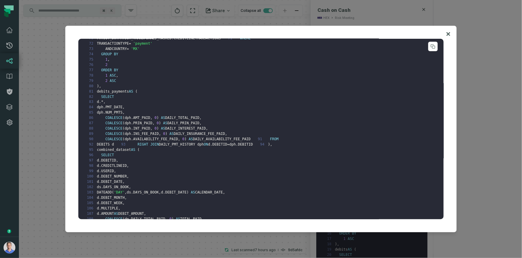
scroll to position [0, 0]
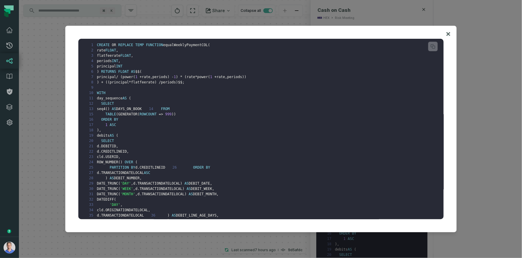
click at [449, 32] on icon at bounding box center [448, 33] width 4 height 7
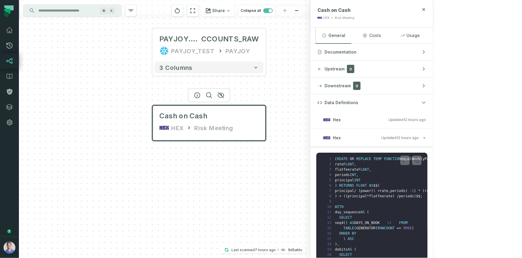
click at [82, 8] on input "Discovery Provider cmdk menu" at bounding box center [67, 10] width 64 height 9
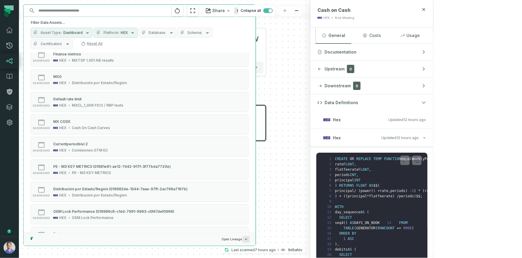
scroll to position [1656, 0]
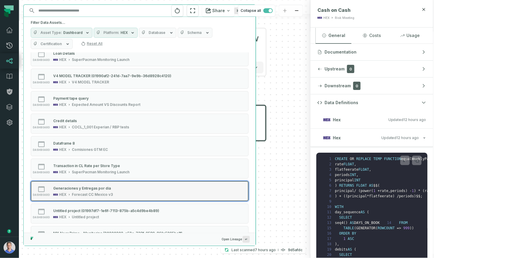
click at [104, 185] on div "Generaciones y Entregas por día" at bounding box center [83, 188] width 60 height 6
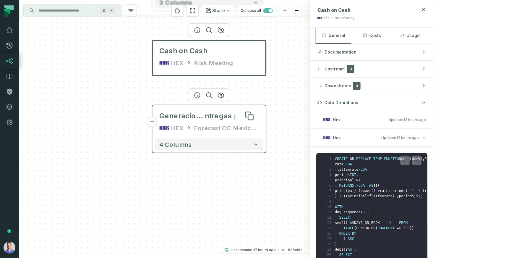
click at [200, 116] on span "Generaciones y E" at bounding box center [183, 115] width 46 height 9
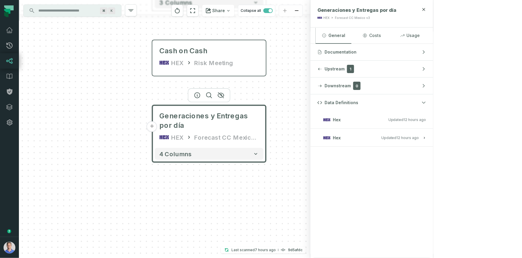
click at [419, 137] on relative-time "[DATE] 1:05:40 AM" at bounding box center [408, 137] width 22 height 4
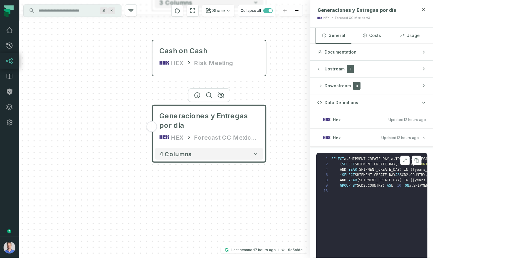
click at [407, 159] on icon at bounding box center [405, 160] width 4 height 5
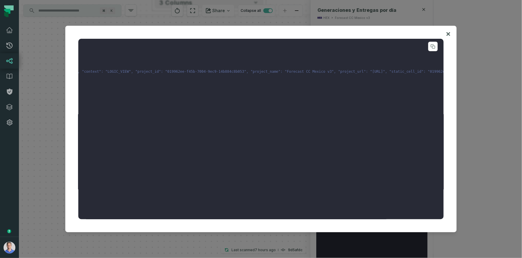
scroll to position [0, 0]
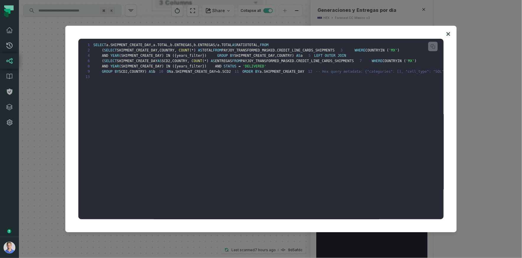
click at [450, 34] on icon at bounding box center [448, 33] width 4 height 7
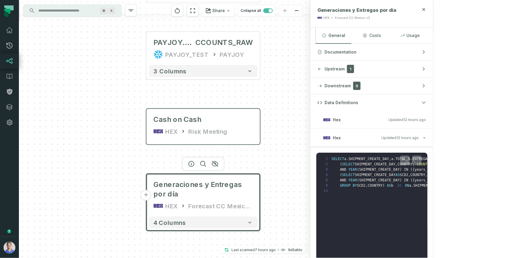
drag, startPoint x: 292, startPoint y: 77, endPoint x: 286, endPoint y: 145, distance: 68.3
click at [286, 146] on div "+ ORDER_DETAILS PAYJOY_DW PAYJOY_TRANSFORMED_MASKED + 302 columns + DIM_MERCHAN…" at bounding box center [165, 129] width 292 height 258
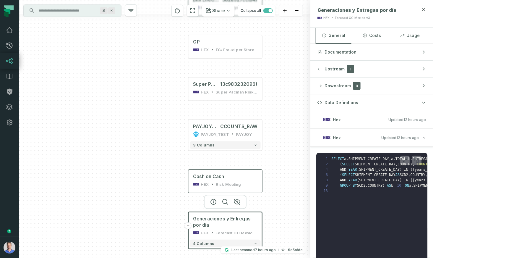
drag, startPoint x: 283, startPoint y: 106, endPoint x: 278, endPoint y: 159, distance: 53.1
click at [278, 159] on div "+ ORDER_DETAILS PAYJOY_DW PAYJOY_TRANSFORMED_MASKED + 302 columns + DIM_MERCHAN…" at bounding box center [165, 129] width 292 height 258
click at [426, 138] on button "Hex Updated [DATE] 1:05:40 AM" at bounding box center [372, 138] width 109 height 8
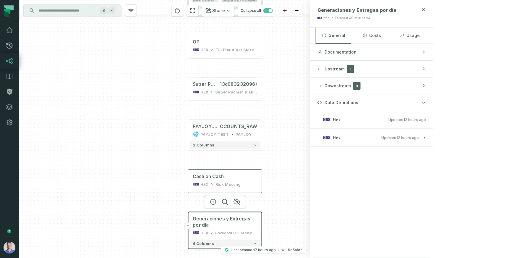
click at [433, 176] on div "Data Definitions Hex Updated [DATE] 1:05:40 AM Hex Updated [DATE] 1:05:40 AM" at bounding box center [371, 175] width 123 height 163
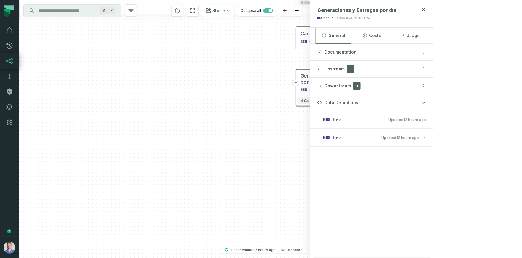
drag, startPoint x: 301, startPoint y: 136, endPoint x: 408, endPoint y: -7, distance: 178.9
click at [408, 0] on html "Pull Requests Dashboard Lineage Data Catalog Policies Integrations Settings Bar…" at bounding box center [261, 129] width 522 height 258
drag, startPoint x: 376, startPoint y: 66, endPoint x: 392, endPoint y: 21, distance: 47.8
click at [310, 21] on div "+ ORDER_DETAILS PAYJOY_DW PAYJOY_TRANSFORMED_MASKED + 302 columns + DIM_MERCHAN…" at bounding box center [165, 129] width 292 height 258
click at [180, 10] on icon "reset" at bounding box center [177, 11] width 5 height 6
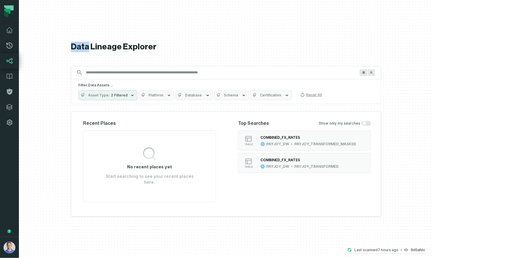
click at [433, 130] on div at bounding box center [226, 129] width 414 height 258
click at [339, 169] on div "PAYJOY_TRANSFORMED" at bounding box center [316, 166] width 44 height 5
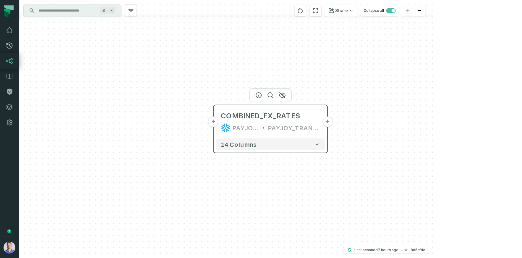
click at [328, 125] on button "+" at bounding box center [328, 121] width 11 height 11
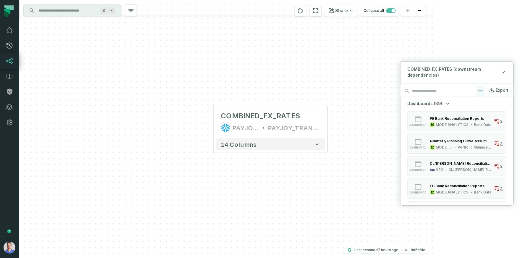
click at [483, 88] on icon "button" at bounding box center [480, 91] width 7 height 7
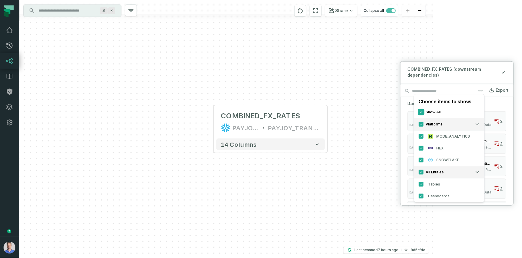
click at [422, 114] on button "Show All" at bounding box center [421, 112] width 5 height 5
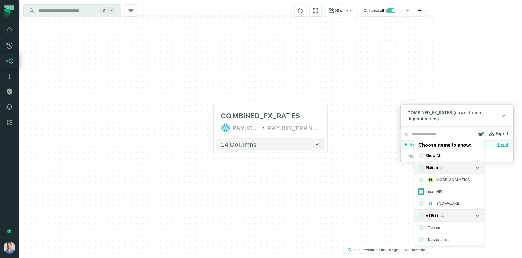
click at [420, 191] on button "HEX" at bounding box center [421, 191] width 5 height 5
click at [454, 127] on div "COMBINED_FX_RATES (downstream dependencies) Choose items to show: Show All Plat…" at bounding box center [457, 133] width 114 height 57
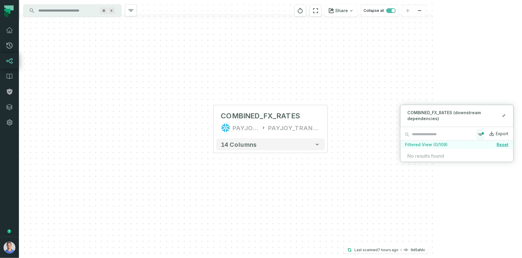
click at [484, 134] on icon "button" at bounding box center [483, 133] width 2 height 2
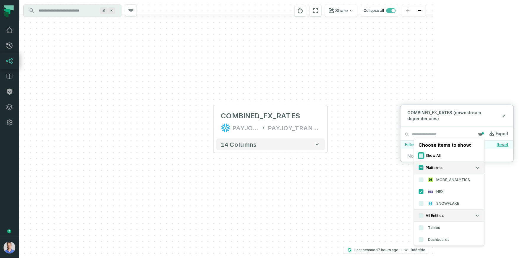
click at [420, 155] on button "Show All" at bounding box center [421, 155] width 5 height 5
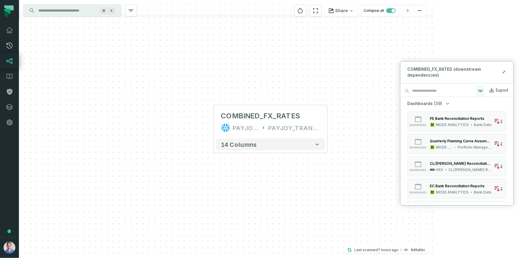
click at [482, 93] on icon "button" at bounding box center [480, 91] width 7 height 7
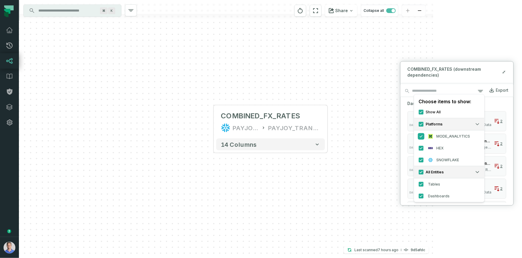
click at [421, 137] on button "MODE_ANALYTICS" at bounding box center [421, 136] width 5 height 5
click at [423, 160] on button "SNOWFLAKE" at bounding box center [421, 160] width 5 height 5
click at [492, 115] on div "Dashboards (6) dashboard CL/[PERSON_NAME] Reconciliation (0199788e-ac11-7555-9a…" at bounding box center [457, 180] width 99 height 143
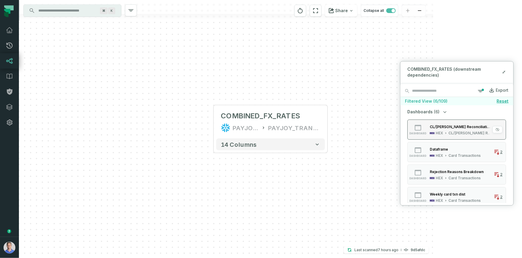
click at [474, 132] on div "CL/[PERSON_NAME] Reconciliation" at bounding box center [470, 133] width 43 height 5
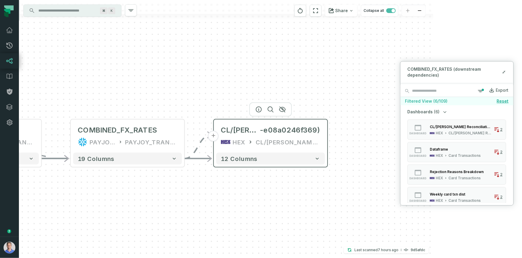
click at [215, 136] on button "+" at bounding box center [213, 136] width 11 height 11
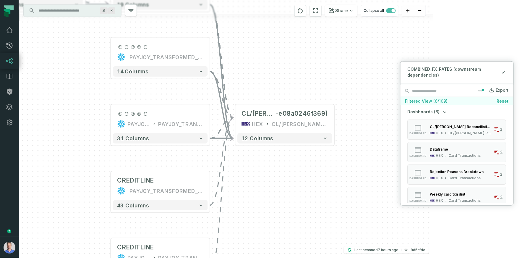
drag, startPoint x: 387, startPoint y: 201, endPoint x: 278, endPoint y: 203, distance: 109.1
click at [277, 205] on div "☺☺☺☺☺ PAYJOY_TRANSFORMED_MASKED + 14 columns ☺☺☺☺☺ PAYJOY_DW PAYJOY_TRANSFORMED…" at bounding box center [226, 129] width 414 height 258
click at [271, 115] on span "CL/[PERSON_NAME] Reconciliation (0199788e-ac11-7555-9a48" at bounding box center [259, 113] width 34 height 8
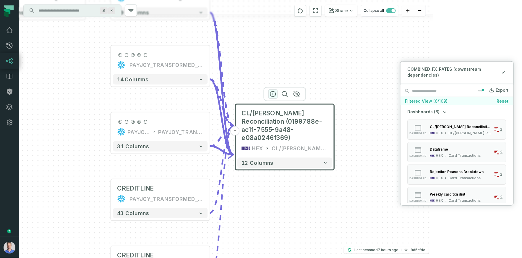
click at [272, 90] on button "button" at bounding box center [272, 93] width 9 height 9
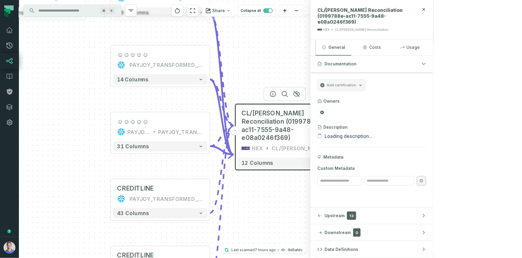
drag, startPoint x: 432, startPoint y: 244, endPoint x: 432, endPoint y: 238, distance: 5.9
click at [432, 244] on button "Data Definitions" at bounding box center [371, 249] width 123 height 17
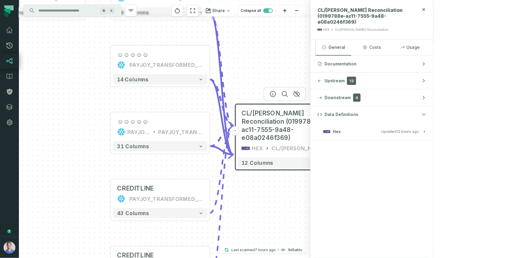
click at [426, 127] on button "Hex Updated [DATE] 1:05:40 AM" at bounding box center [372, 131] width 109 height 8
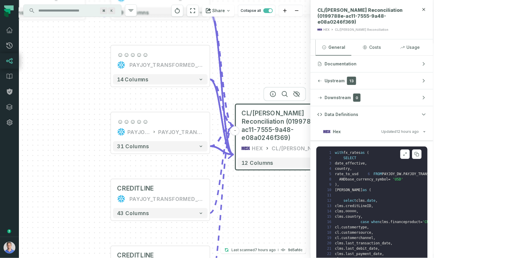
click at [407, 152] on icon at bounding box center [405, 154] width 4 height 5
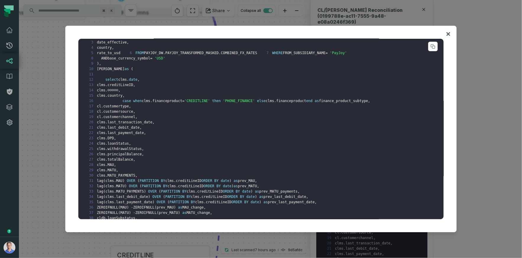
scroll to position [105, 0]
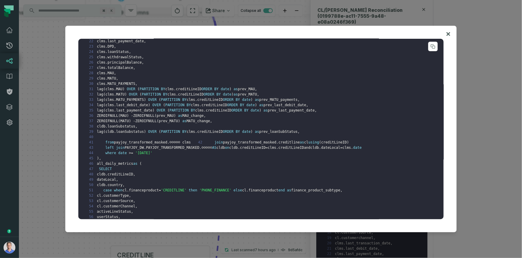
click at [146, 144] on span "payjoy_transformed_masked" at bounding box center [141, 142] width 54 height 4
copy span "payjoy_transformed_masked"
click at [447, 32] on icon at bounding box center [448, 33] width 4 height 7
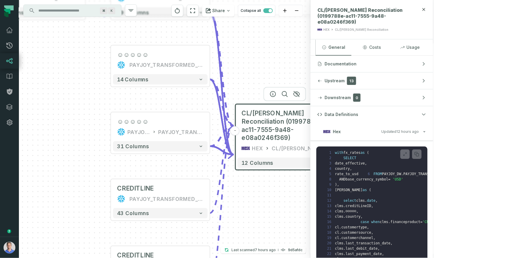
click at [75, 10] on input "Discovery Provider cmdk menu" at bounding box center [67, 10] width 64 height 9
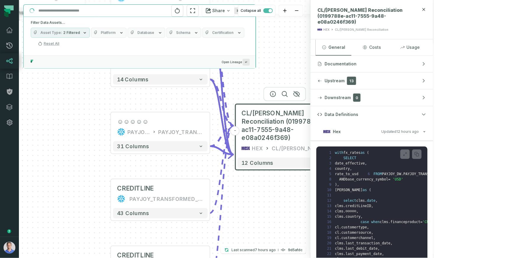
paste input "**********"
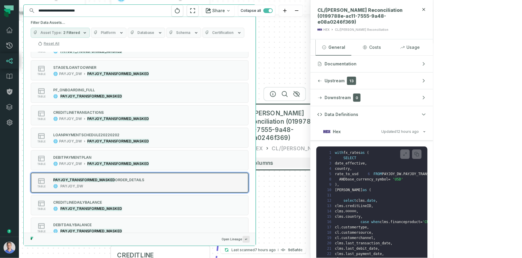
scroll to position [447, 0]
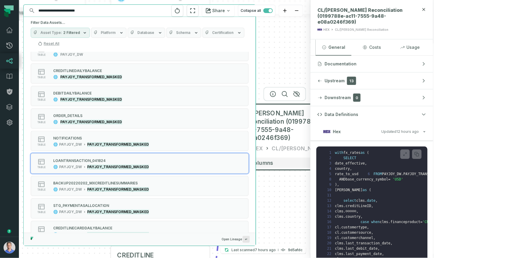
type input "**********"
click at [301, 196] on div "☺☺☺☺☺ PAYJOY_TRANSFORMED_MASKED + 14 columns ☺☺☺☺☺ PAYJOY_DW PAYJOY_TRANSFORMED…" at bounding box center [165, 129] width 292 height 258
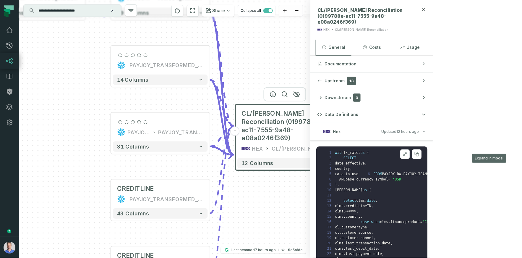
click at [407, 152] on icon at bounding box center [405, 154] width 4 height 5
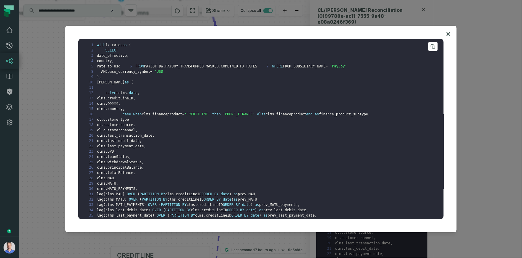
click at [118, 106] on span "☺☺☺☺☺" at bounding box center [113, 103] width 11 height 4
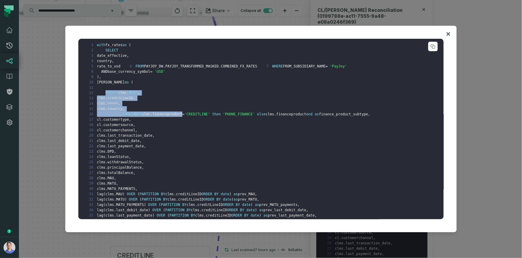
drag, startPoint x: 106, startPoint y: 102, endPoint x: 184, endPoint y: 123, distance: 81.0
copy code "select clms . date , 13 clms . creditLineID , 14 clms . ☺☺☺☺☺ , 15 clms . count…"
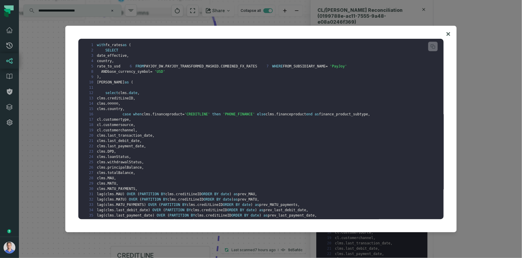
click at [463, 250] on div at bounding box center [261, 129] width 522 height 258
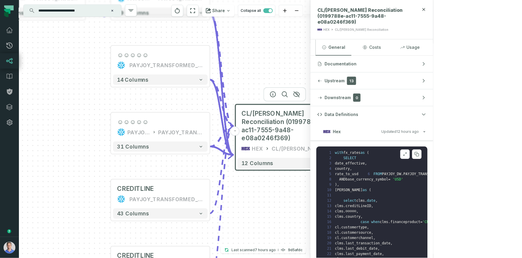
click at [407, 152] on icon at bounding box center [405, 154] width 4 height 5
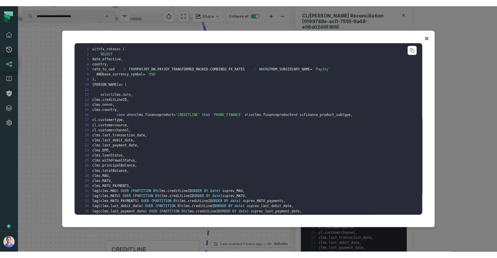
scroll to position [475, 0]
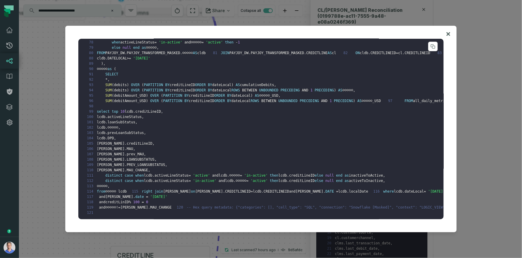
click at [127, 163] on span "PREV_LOANSUBSTATUS" at bounding box center [146, 165] width 38 height 4
copy span "PREV_LOANSUBSTATUS"
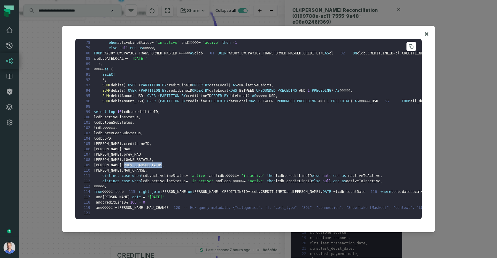
click at [115, 126] on span "☺☺☺☺☺" at bounding box center [109, 128] width 11 height 4
drag, startPoint x: 113, startPoint y: 107, endPoint x: 124, endPoint y: 106, distance: 11.0
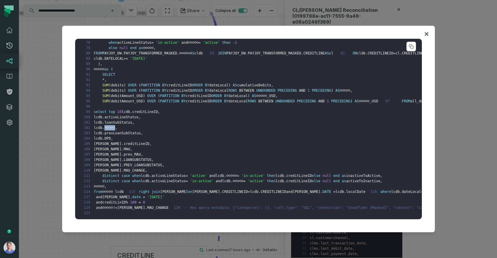
click at [120, 131] on span "prevLoanSubStatus" at bounding box center [122, 133] width 36 height 4
click at [115, 126] on span "☺☺☺☺☺" at bounding box center [109, 128] width 11 height 4
click at [114, 126] on span "☺☺☺☺☺" at bounding box center [109, 128] width 11 height 4
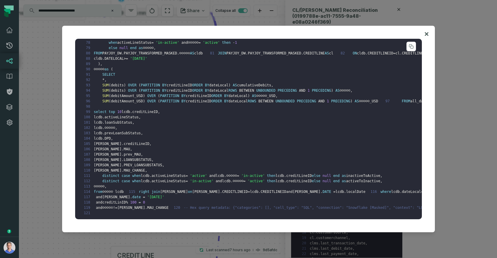
click at [117, 120] on span "loanSubStatus" at bounding box center [118, 122] width 28 height 4
click at [115, 126] on span "☺☺☺☺☺" at bounding box center [109, 128] width 11 height 4
click at [185, 122] on pre "1 with fx_rates as ( 2 SELECT 3 date_effective , 4 country , 5 rate_to_usd 6 FR…" at bounding box center [248, 129] width 346 height 180
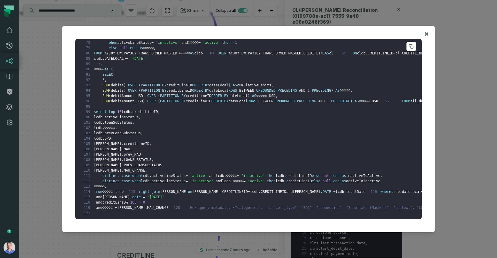
scroll to position [462, 0]
drag, startPoint x: 380, startPoint y: 89, endPoint x: 374, endPoint y: 88, distance: 6.3
click at [374, 99] on span "☺☺☺☺☺_USD" at bounding box center [368, 101] width 19 height 4
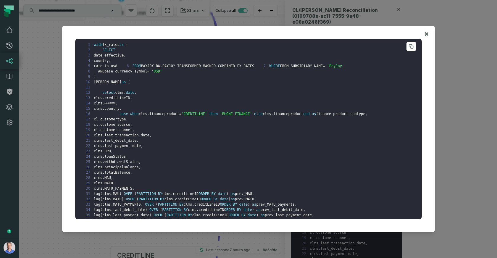
scroll to position [0, 0]
click at [115, 106] on span "☺☺☺☺☺" at bounding box center [109, 103] width 11 height 4
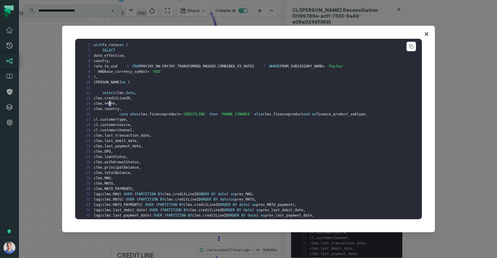
click at [115, 106] on span "☺☺☺☺☺" at bounding box center [109, 103] width 11 height 4
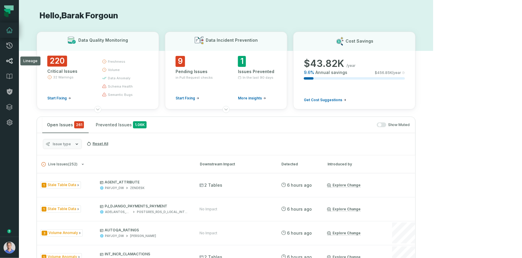
click at [14, 63] on link "Lineage" at bounding box center [9, 60] width 19 height 15
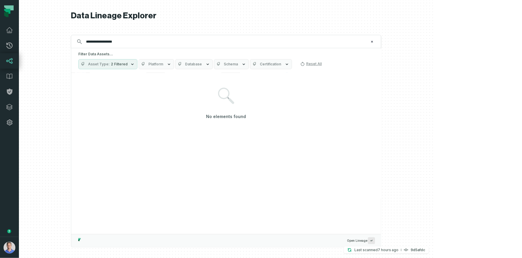
type input "**********"
click at [128, 66] on span "2 Filtered" at bounding box center [119, 64] width 17 height 5
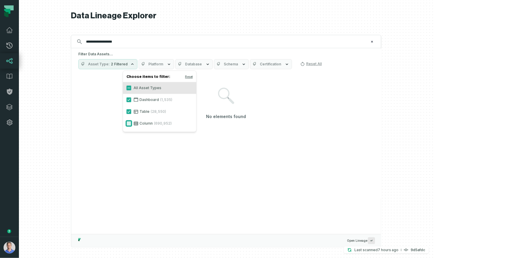
click at [130, 125] on button "Column (690,952)" at bounding box center [129, 123] width 5 height 5
click at [129, 111] on button "Table (28,550)" at bounding box center [129, 111] width 5 height 5
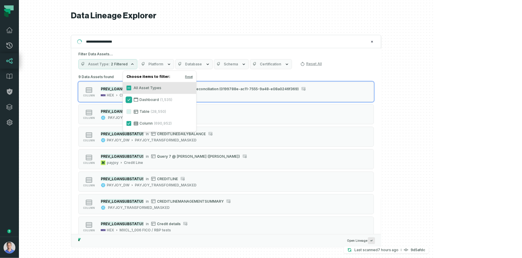
click at [130, 99] on button "Dashboard (1,535)" at bounding box center [129, 99] width 5 height 5
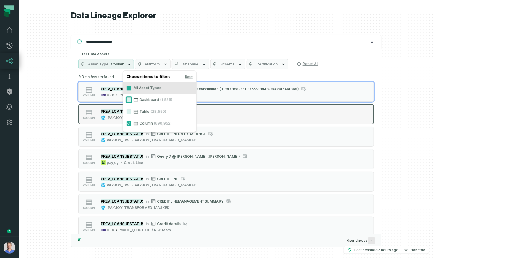
type button "on"
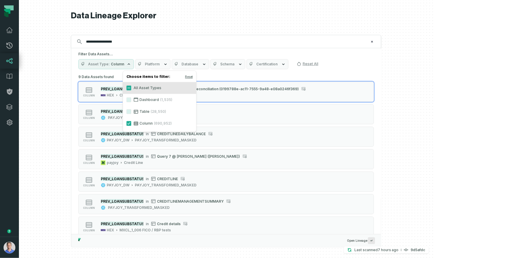
click at [171, 68] on button "Platform" at bounding box center [152, 64] width 35 height 10
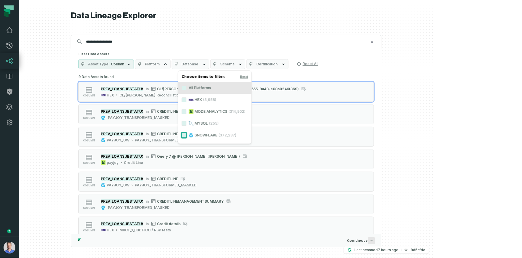
click at [185, 135] on button "SNOWFLAKE (372,237)" at bounding box center [184, 135] width 5 height 5
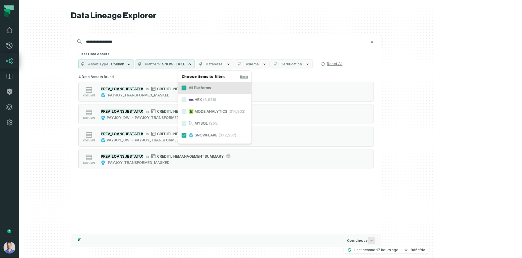
click at [433, 110] on div at bounding box center [226, 129] width 414 height 258
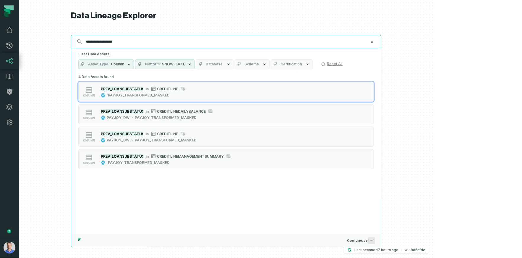
click at [160, 41] on input "**********" at bounding box center [225, 41] width 286 height 9
click at [160, 40] on input "**********" at bounding box center [225, 41] width 286 height 9
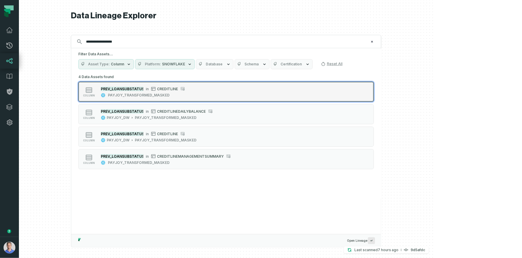
click at [194, 98] on button "column PREV_LOANSUBSTATUS in CREDITLINE PAYJOY_TRANSFORMED_MASKED" at bounding box center [226, 92] width 296 height 20
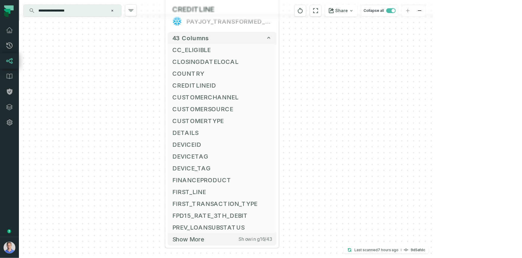
drag, startPoint x: 376, startPoint y: 206, endPoint x: 327, endPoint y: 99, distance: 117.3
click at [327, 99] on div "CREDITLINE PAYJOY_TRANSFORMED_MASKED + 43 columns CC_ELIGIBLE CLOSINGDATELOCAL …" at bounding box center [226, 129] width 414 height 258
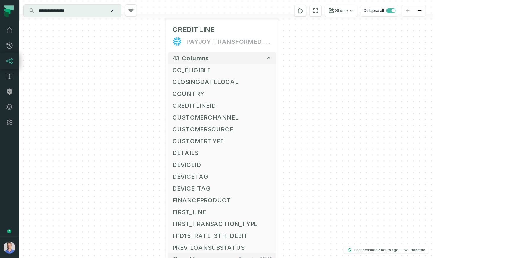
drag, startPoint x: 327, startPoint y: 98, endPoint x: 326, endPoint y: 129, distance: 30.8
click at [326, 129] on div "CREDITLINE PAYJOY_TRANSFORMED_MASKED + 43 columns CC_ELIGIBLE CLOSINGDATELOCAL …" at bounding box center [226, 129] width 414 height 258
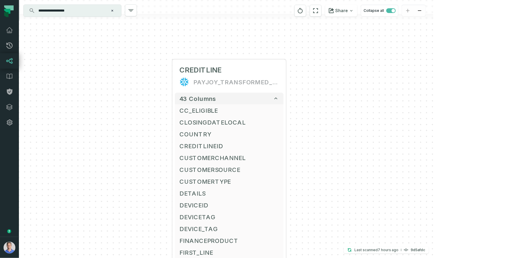
drag, startPoint x: 302, startPoint y: 67, endPoint x: 310, endPoint y: 97, distance: 31.2
click at [310, 97] on div "CREDITLINE PAYJOY_TRANSFORMED_MASKED + 43 columns CC_ELIGIBLE CLOSINGDATELOCAL …" at bounding box center [226, 129] width 414 height 258
click at [230, 49] on icon "button" at bounding box center [229, 49] width 7 height 7
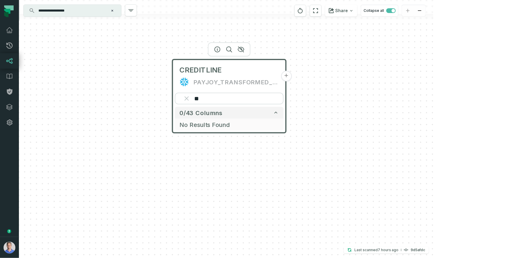
type input "*"
type input "**********"
click at [80, 12] on input "**********" at bounding box center [72, 10] width 74 height 9
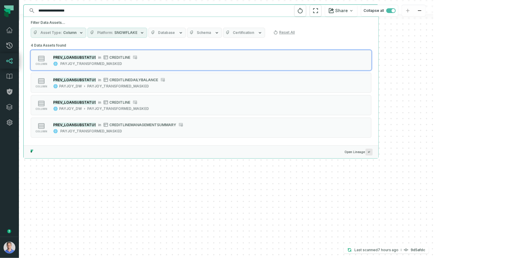
click at [81, 12] on input "**********" at bounding box center [200, 10] width 331 height 9
paste input "text"
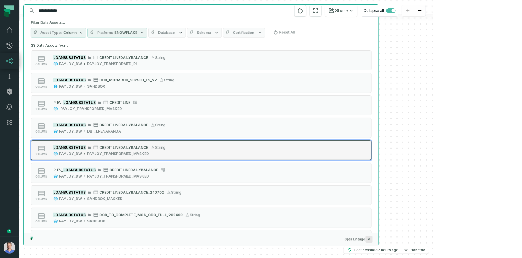
type input "**********"
click at [135, 148] on span "CREDITLINEDAILYBALANCE" at bounding box center [123, 147] width 49 height 4
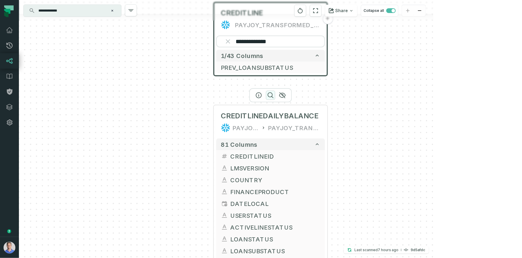
click at [268, 95] on icon "button" at bounding box center [270, 95] width 7 height 7
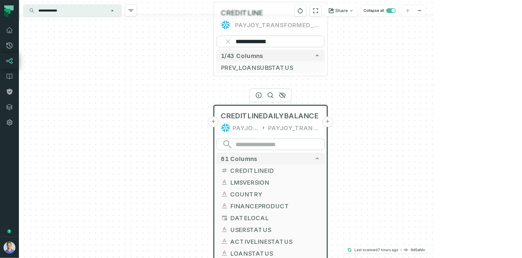
type input "**********"
click at [161, 217] on div "**********" at bounding box center [226, 129] width 414 height 258
